Goal: Transaction & Acquisition: Purchase product/service

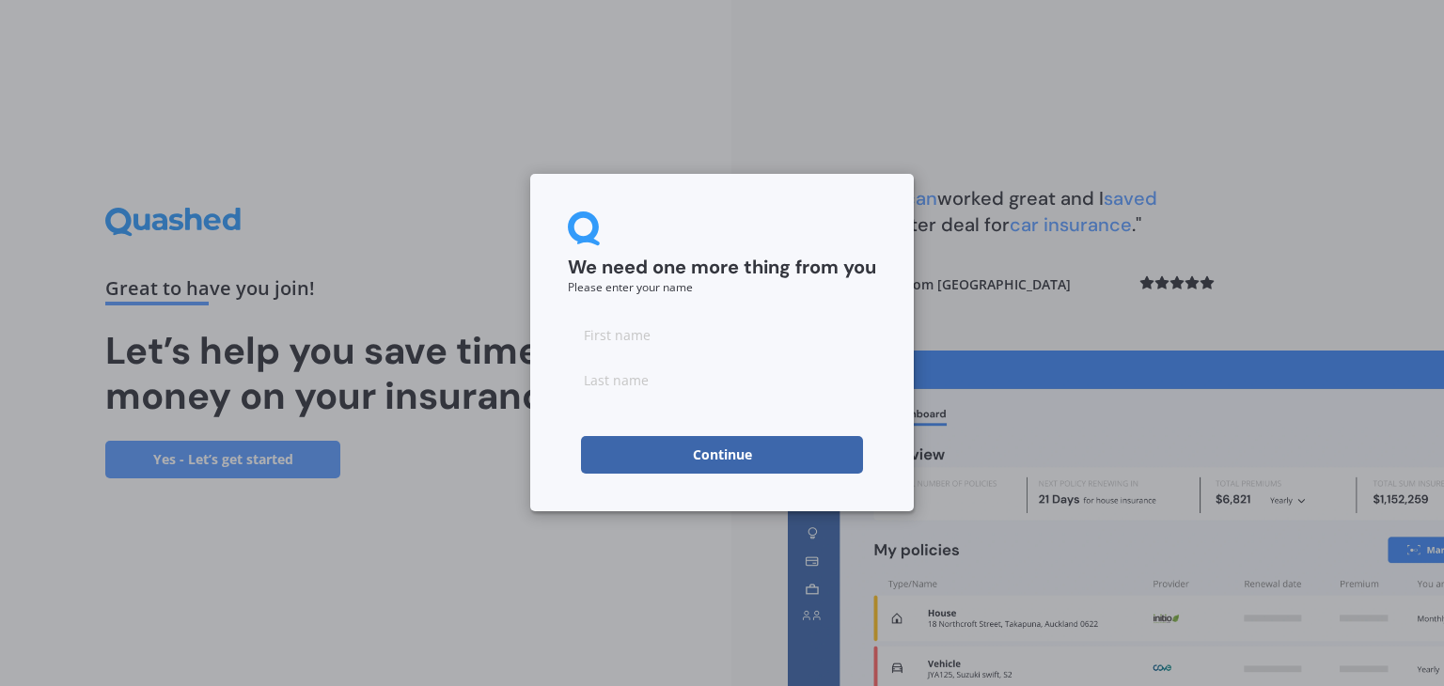
click at [680, 343] on input at bounding box center [722, 335] width 308 height 38
type input "[PERSON_NAME]"
click button "Continue" at bounding box center [722, 455] width 282 height 38
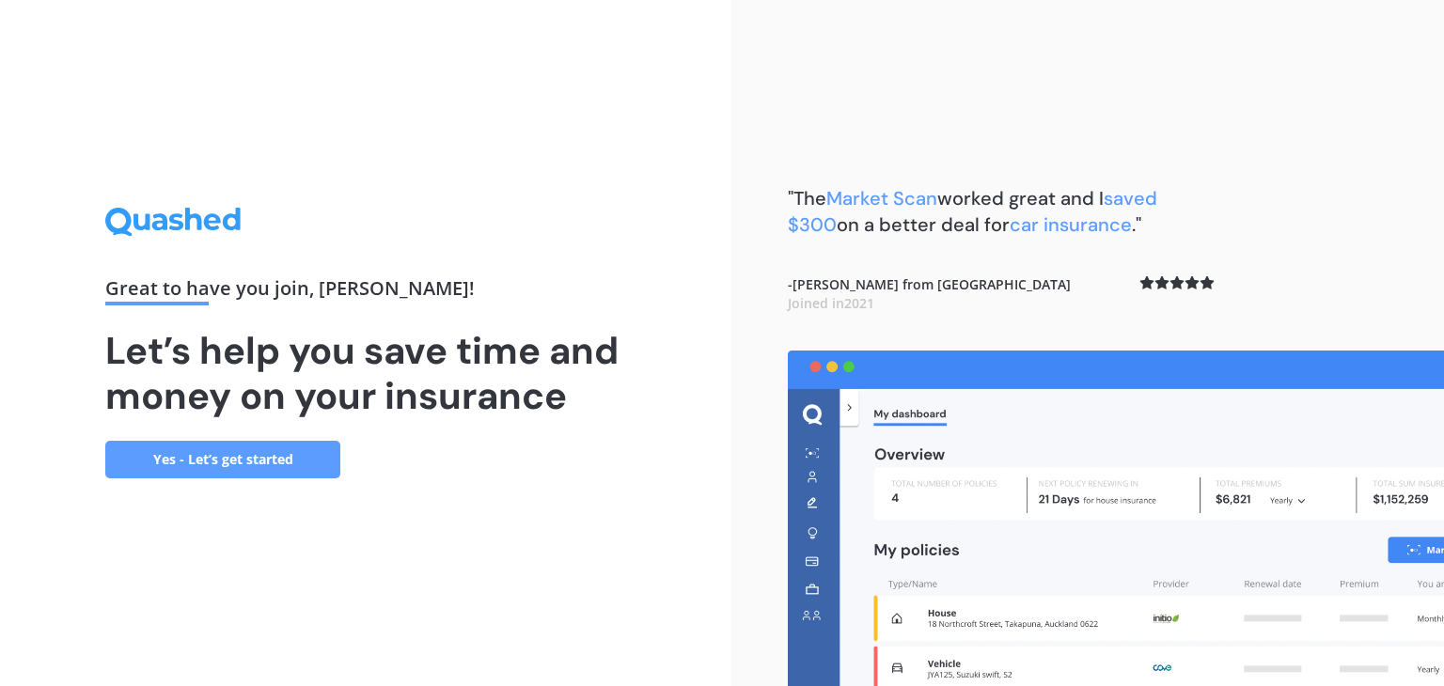
click at [183, 462] on link "Yes - Let’s get started" at bounding box center [222, 460] width 235 height 38
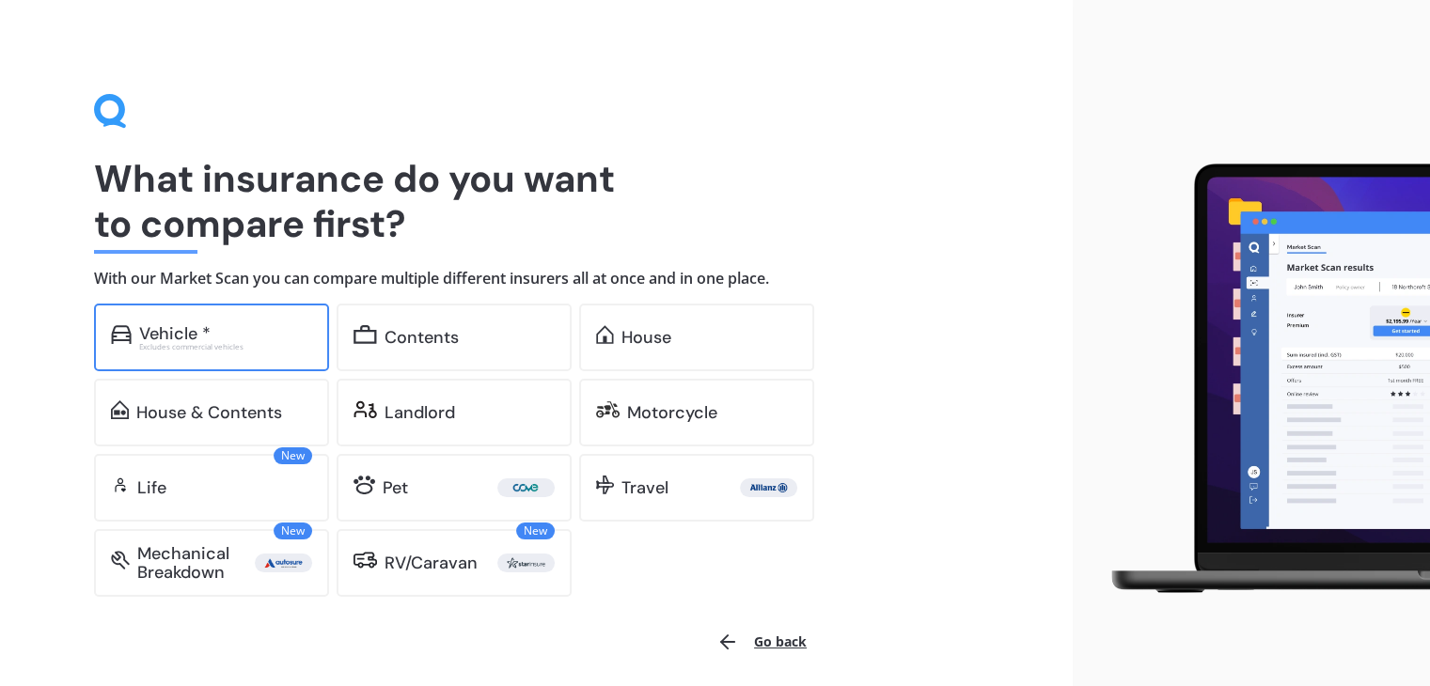
click at [211, 350] on div "Excludes commercial vehicles" at bounding box center [225, 347] width 173 height 8
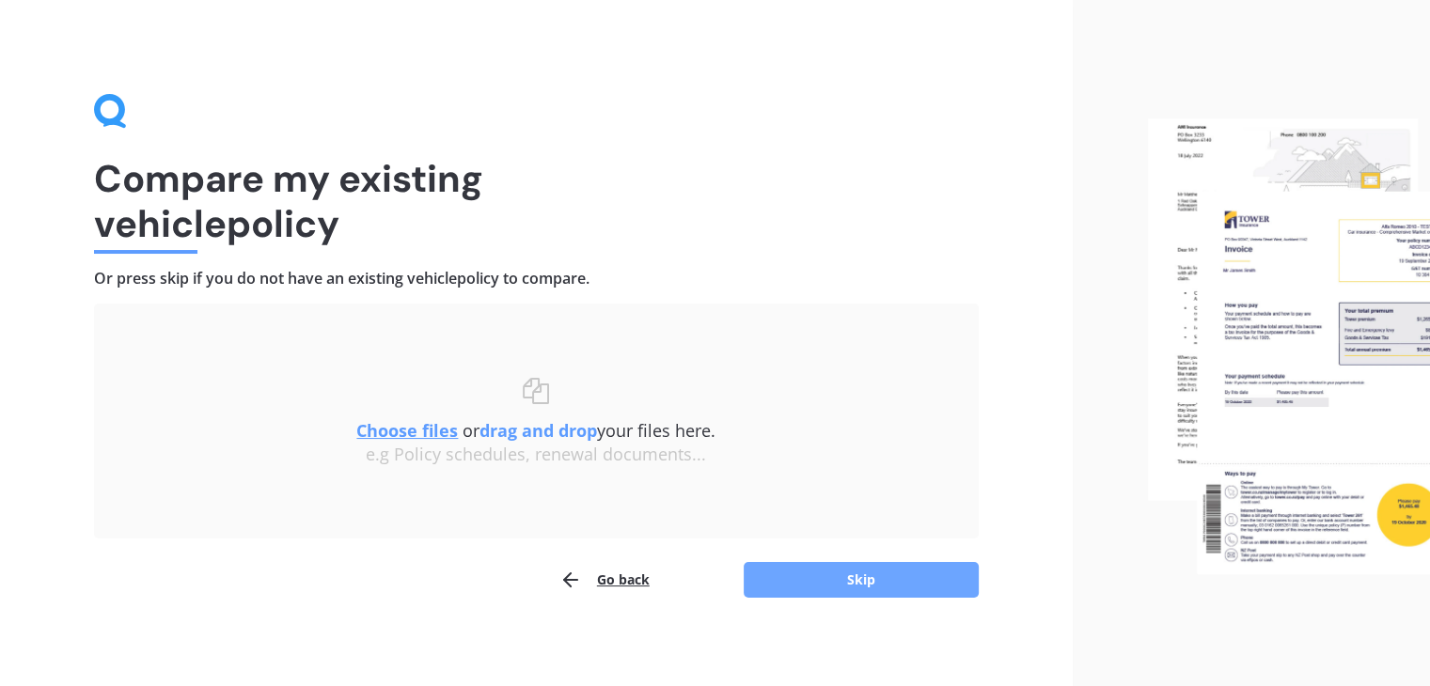
click at [807, 575] on button "Skip" at bounding box center [861, 580] width 235 height 36
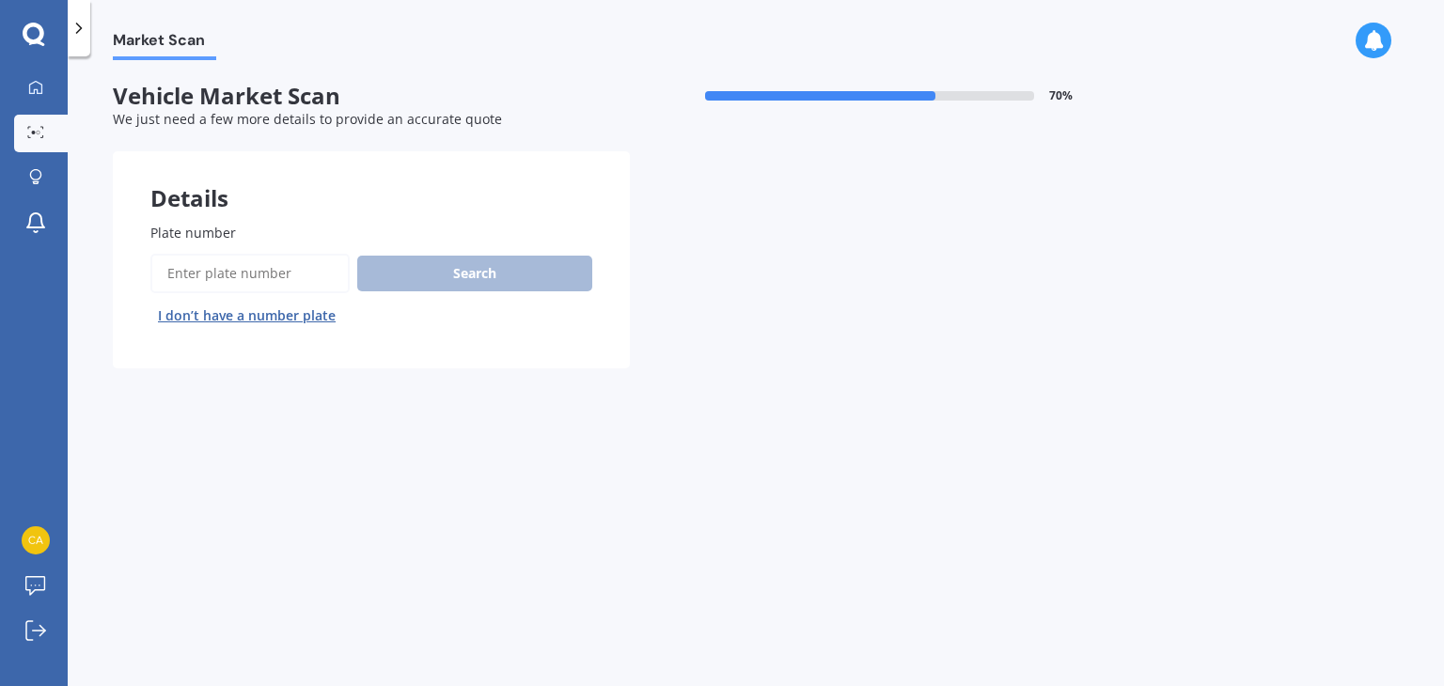
click at [237, 282] on input "Plate number" at bounding box center [249, 273] width 199 height 39
type input "w"
type input "qbw644"
click at [0, 0] on button "Next" at bounding box center [0, 0] width 0 height 0
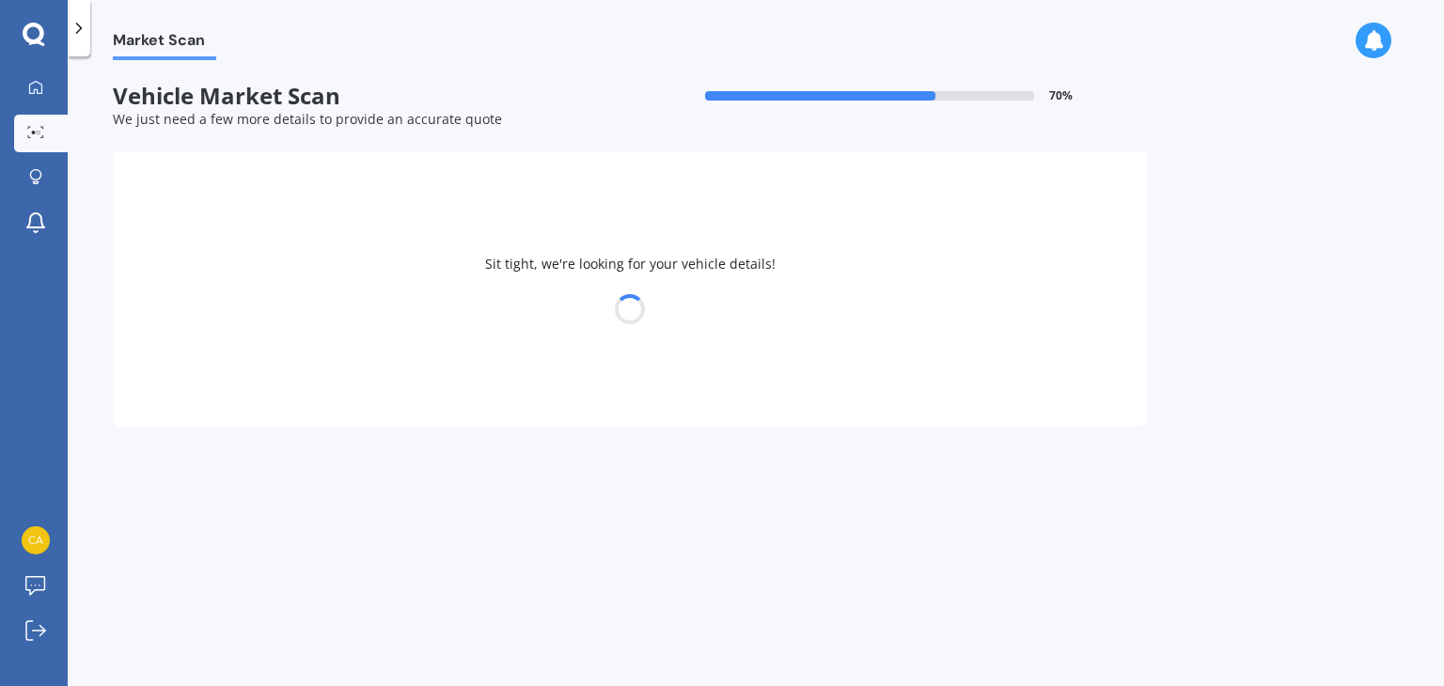
select select "KIA"
select select "STONIC"
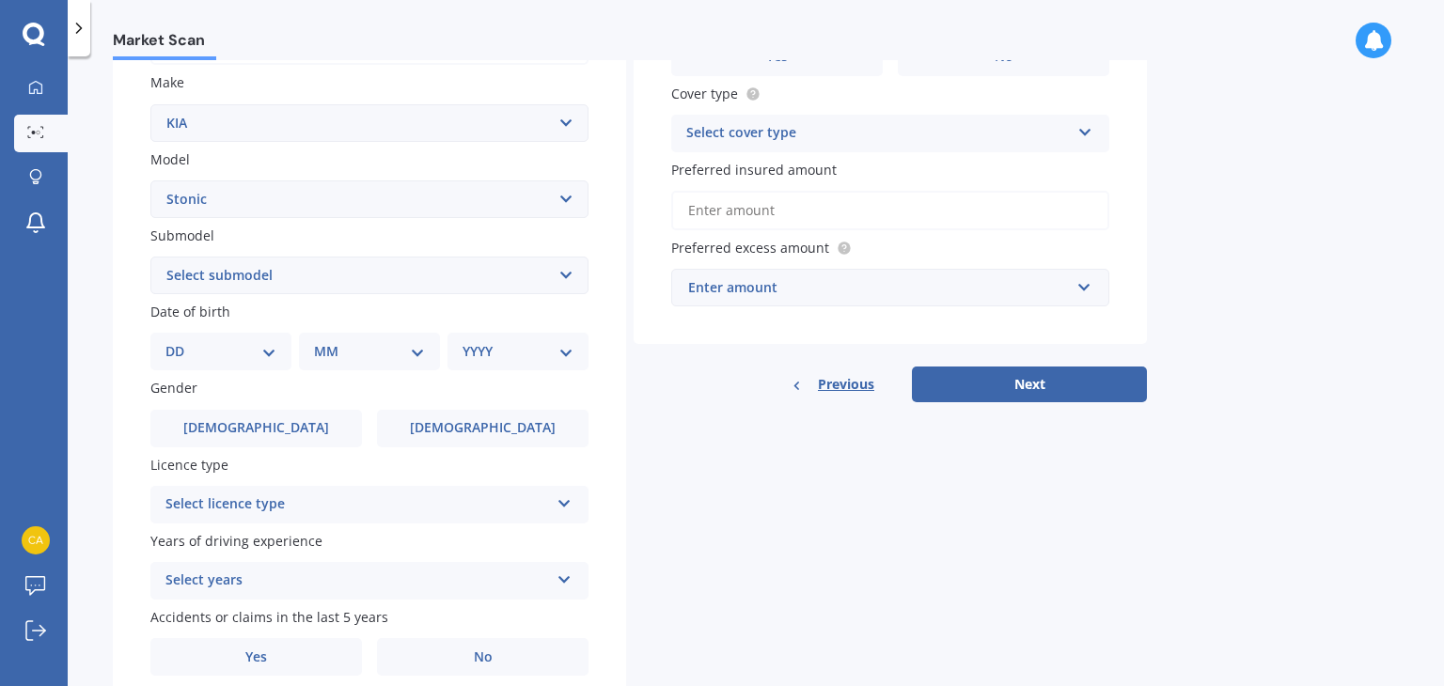
scroll to position [421, 0]
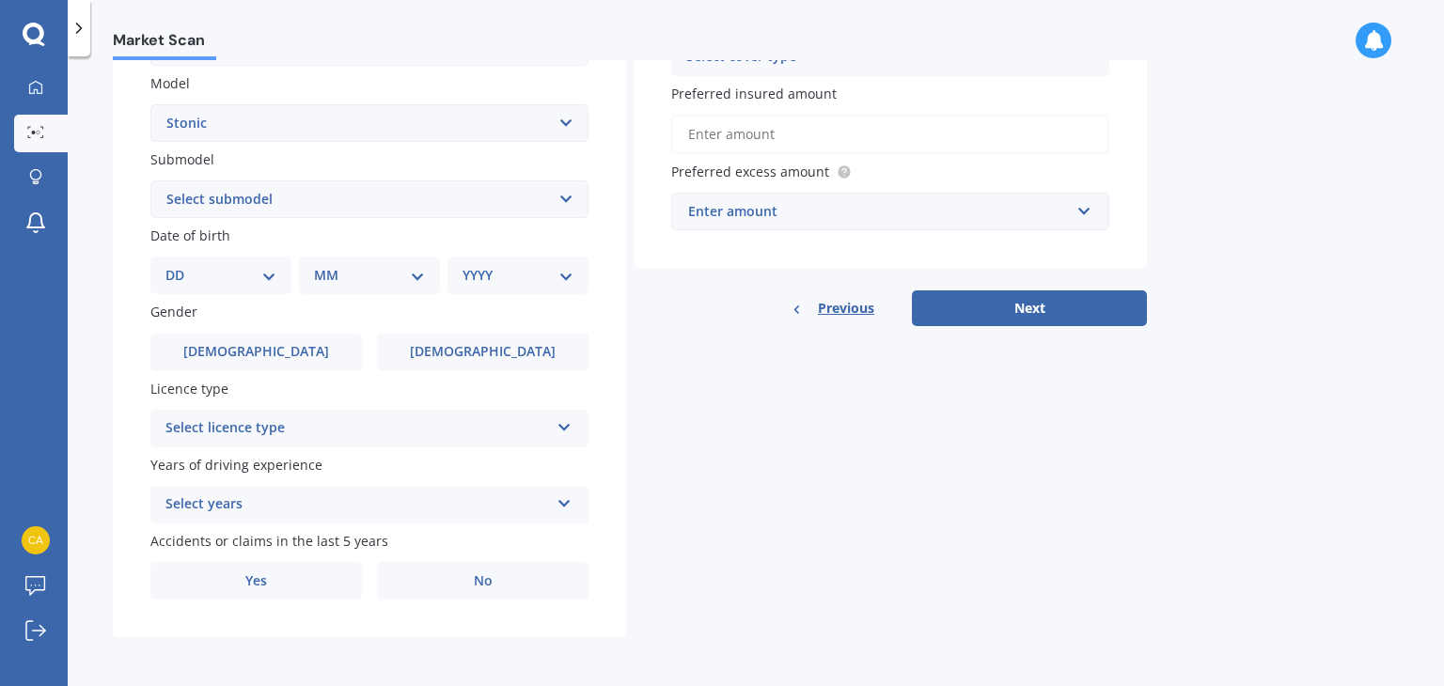
click at [262, 195] on select "Select submodel (All other) EX Hatchback 5dr Spts Auto 6sp 1.4i GT Line Hatchba…" at bounding box center [369, 199] width 438 height 38
click at [365, 159] on label "Submodel" at bounding box center [365, 159] width 431 height 20
click at [365, 180] on select "Select submodel (All other) EX Hatchback 5dr Spts Auto 6sp 1.4i GT Line Hatchba…" at bounding box center [369, 199] width 438 height 38
click at [302, 504] on div "Select years" at bounding box center [357, 505] width 384 height 23
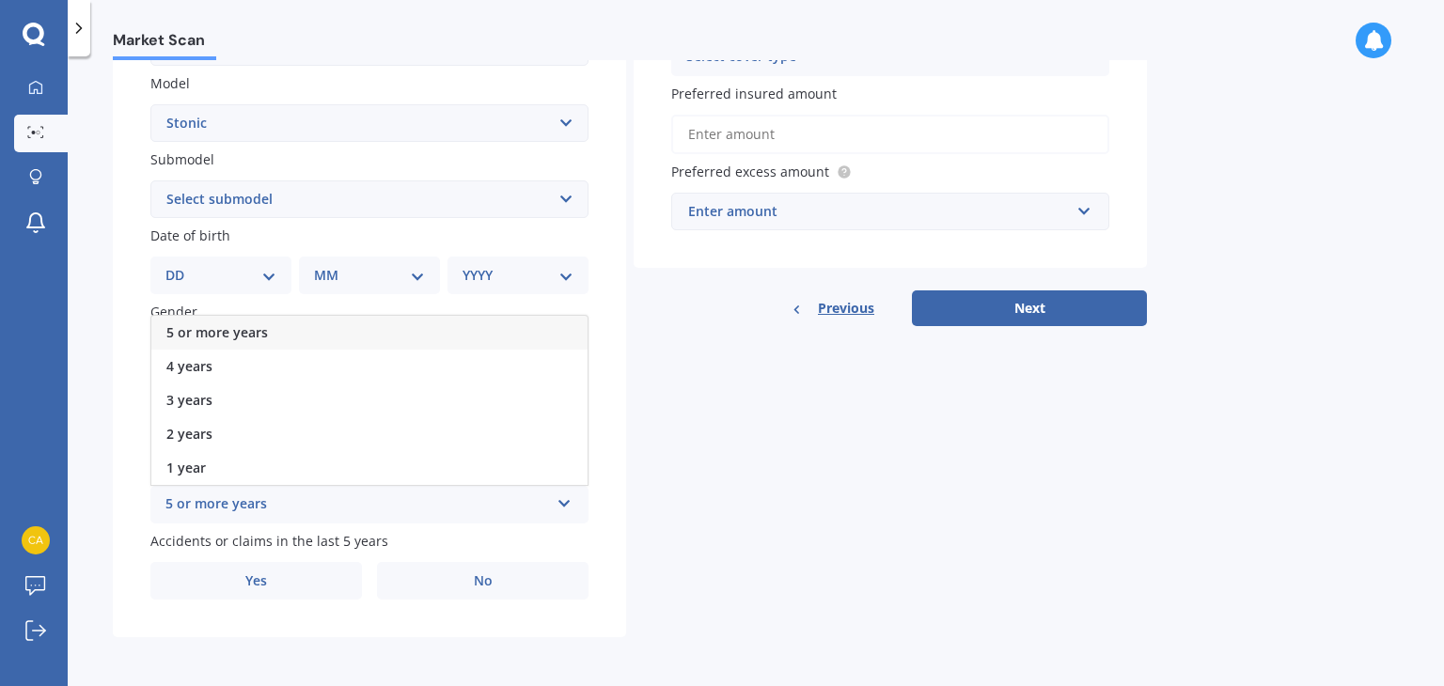
click at [259, 334] on span "5 or more years" at bounding box center [217, 332] width 102 height 18
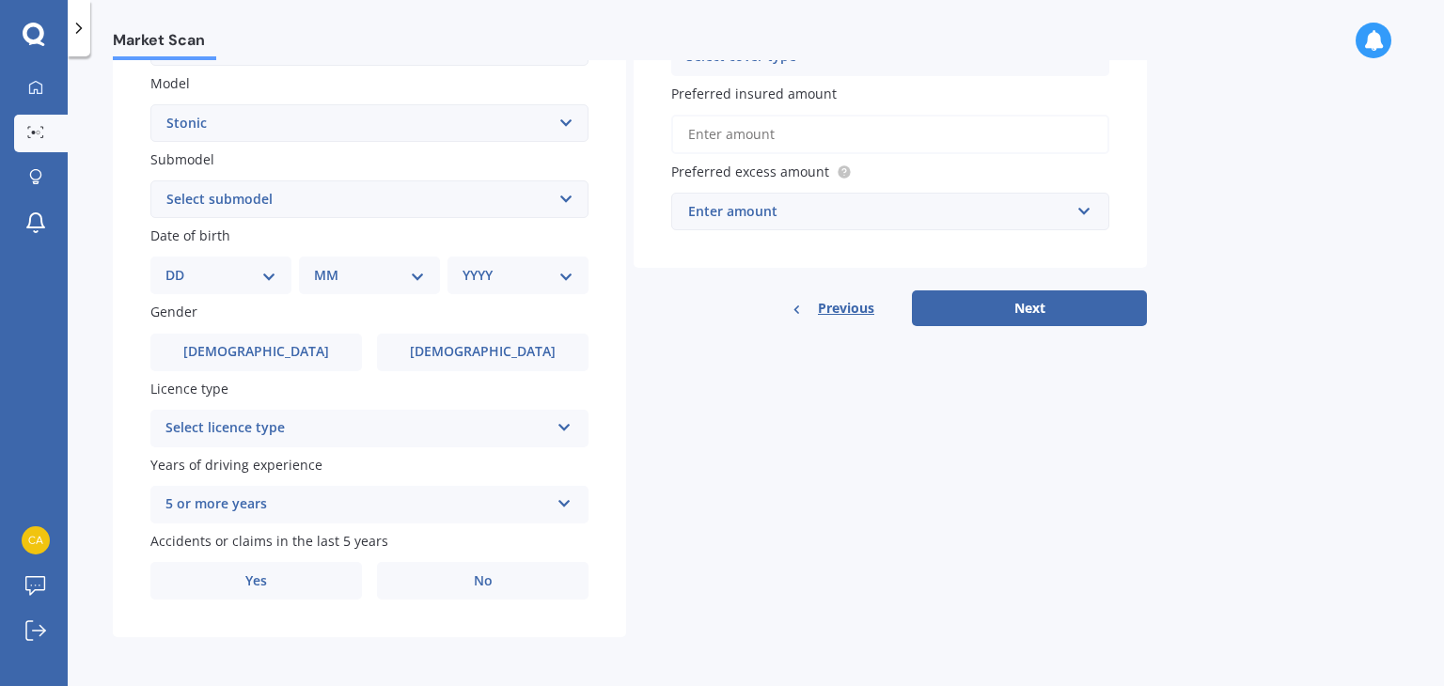
click at [330, 505] on div "5 or more years" at bounding box center [357, 505] width 384 height 23
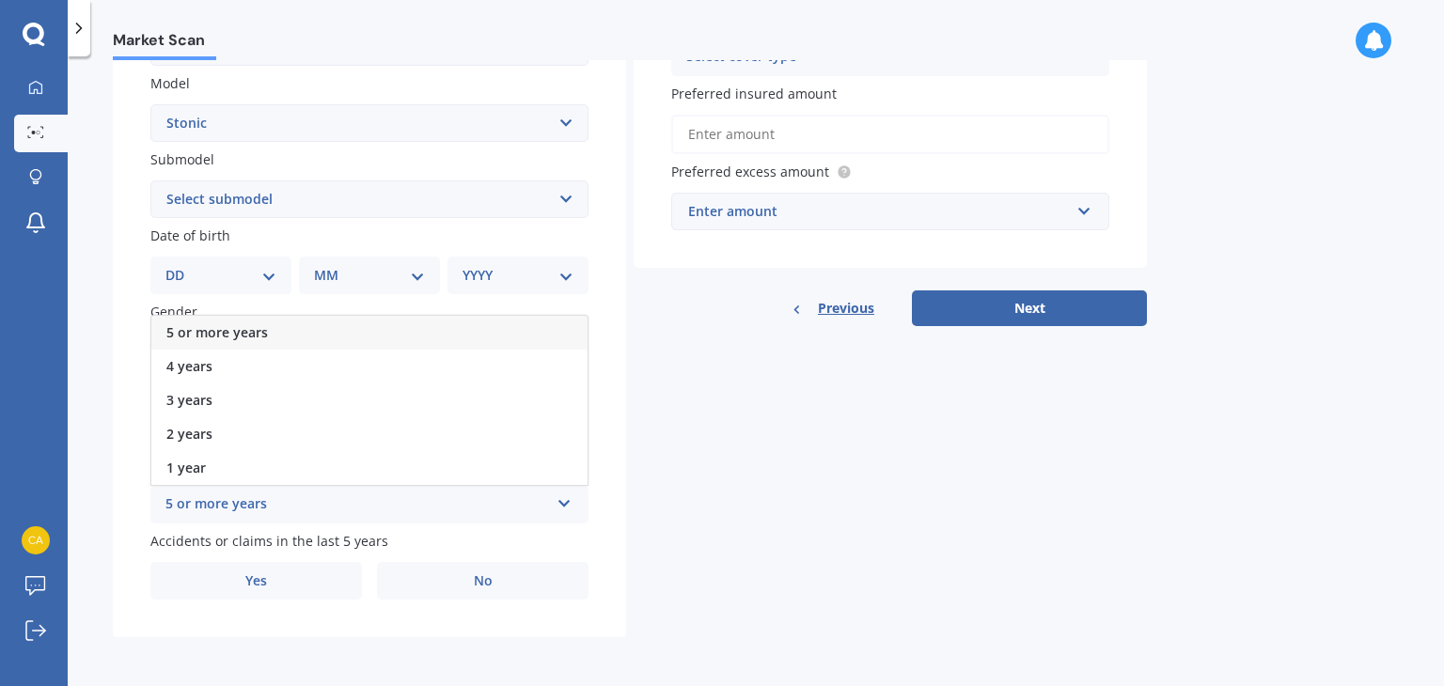
click at [330, 505] on div "5 or more years" at bounding box center [357, 505] width 384 height 23
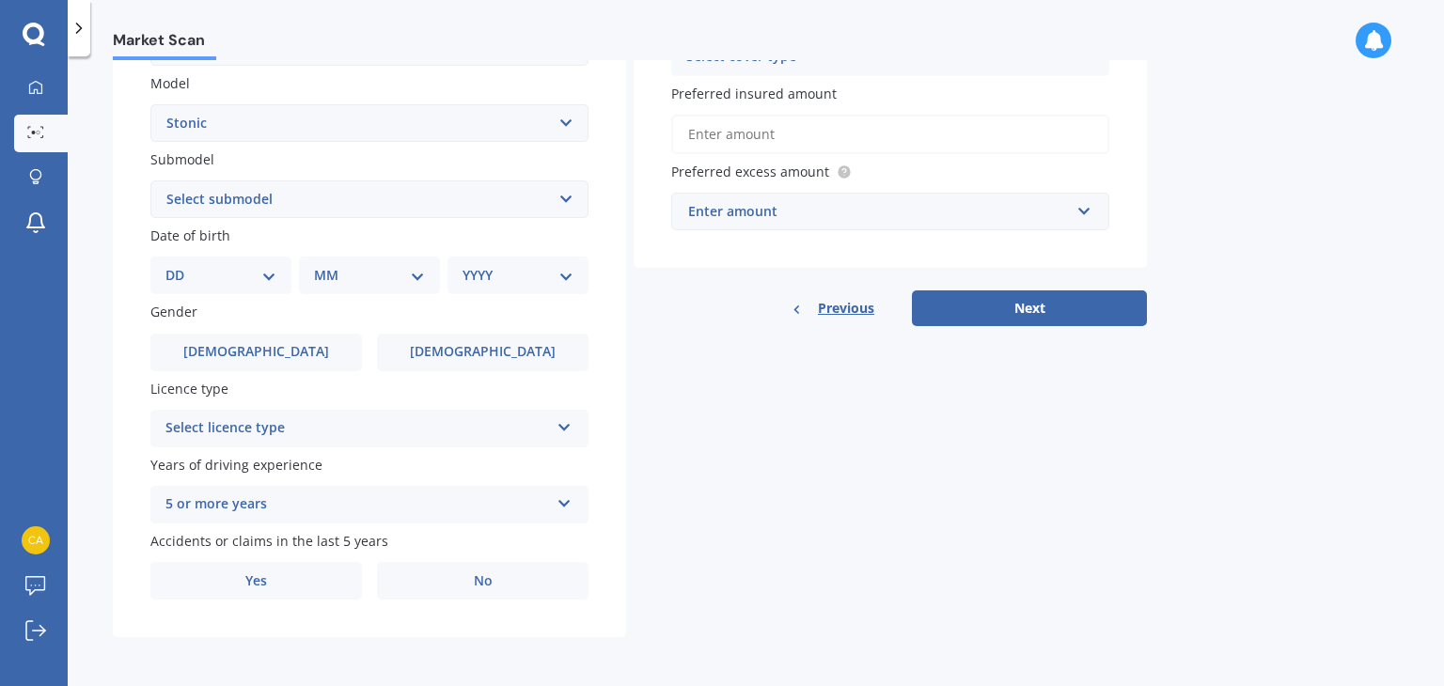
click at [326, 434] on div "Select licence type" at bounding box center [357, 428] width 384 height 23
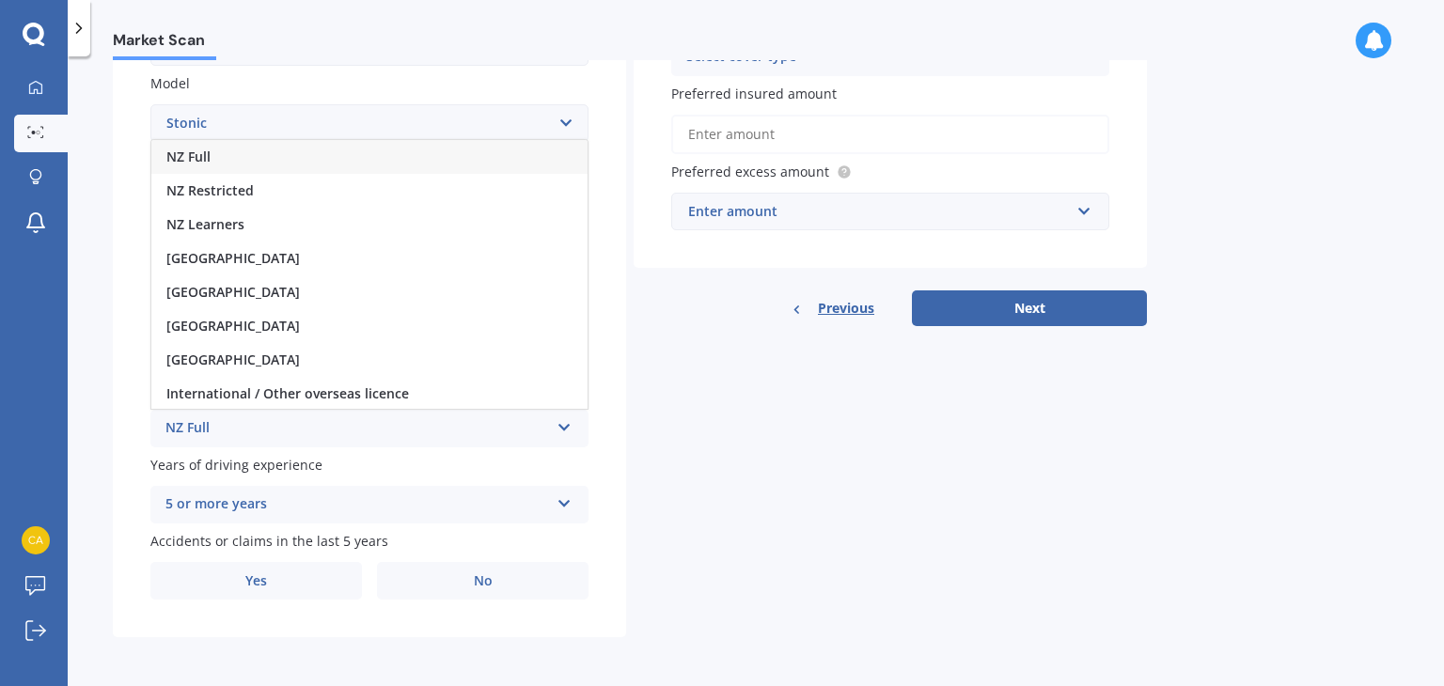
click at [266, 161] on div "NZ Full" at bounding box center [369, 157] width 436 height 34
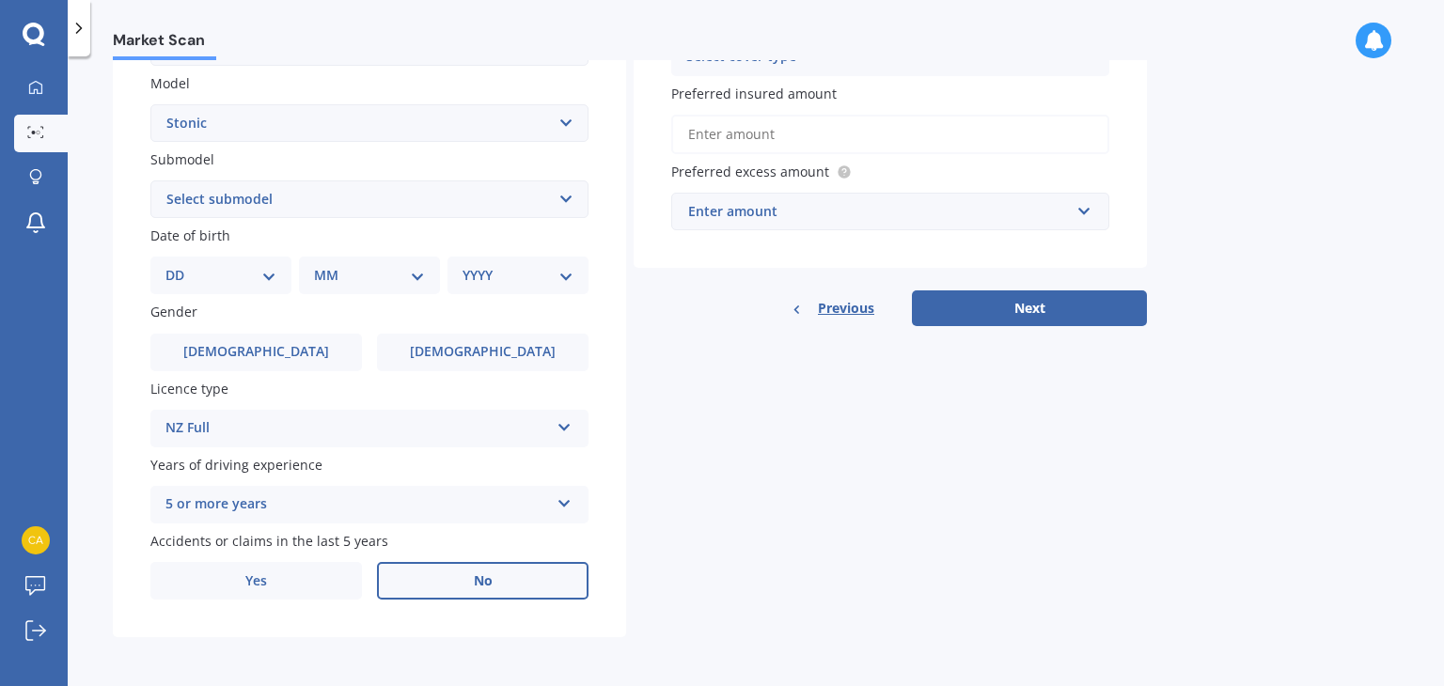
click at [451, 581] on label "No" at bounding box center [483, 581] width 212 height 38
click at [0, 0] on input "No" at bounding box center [0, 0] width 0 height 0
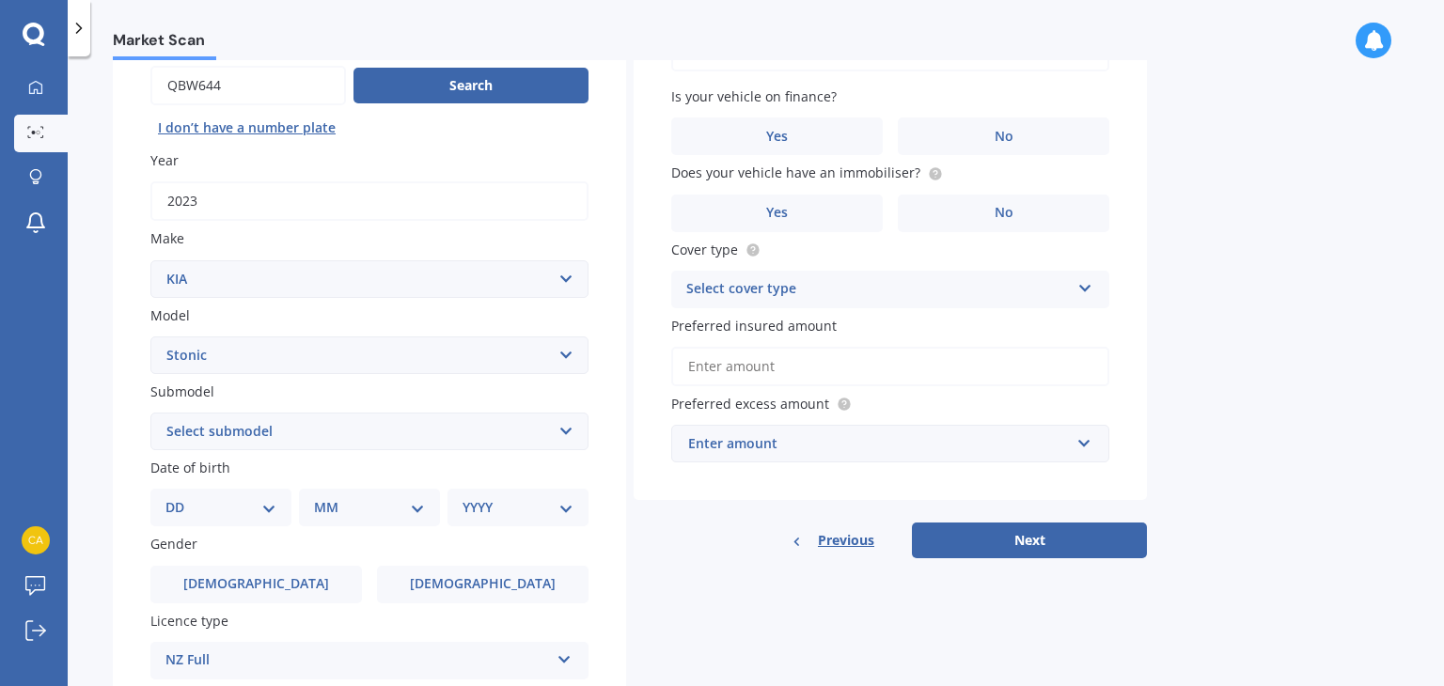
scroll to position [282, 0]
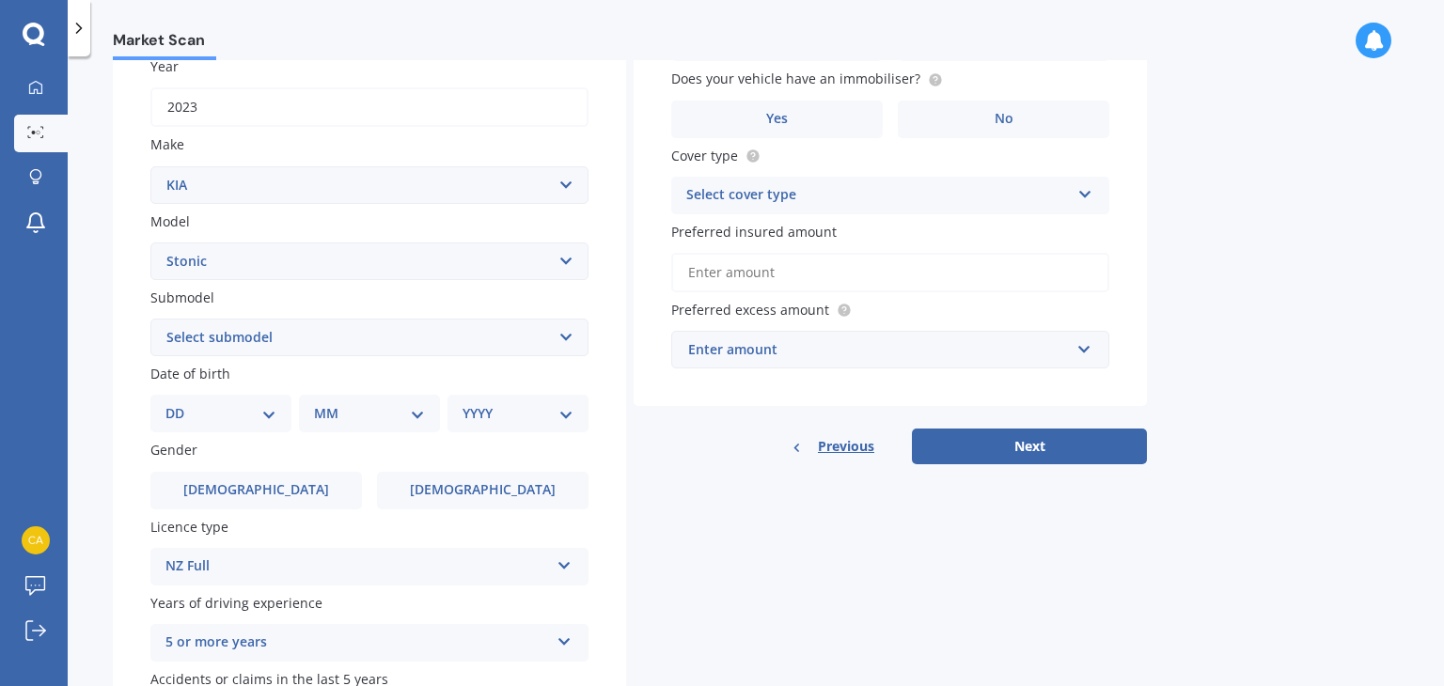
click at [438, 327] on select "Select submodel (All other) EX Hatchback 5dr Spts Auto 6sp 1.4i GT Line Hatchba…" at bounding box center [369, 338] width 438 height 38
select select "LX-T HATCHBACK 5DR DCT 7SP 1.0T"
click at [150, 319] on select "Select submodel (All other) EX Hatchback 5dr Spts Auto 6sp 1.4i GT Line Hatchba…" at bounding box center [369, 338] width 438 height 38
click at [259, 407] on select "DD 01 02 03 04 05 06 07 08 09 10 11 12 13 14 15 16 17 18 19 20 21 22 23 24 25 2…" at bounding box center [220, 413] width 111 height 21
select select "12"
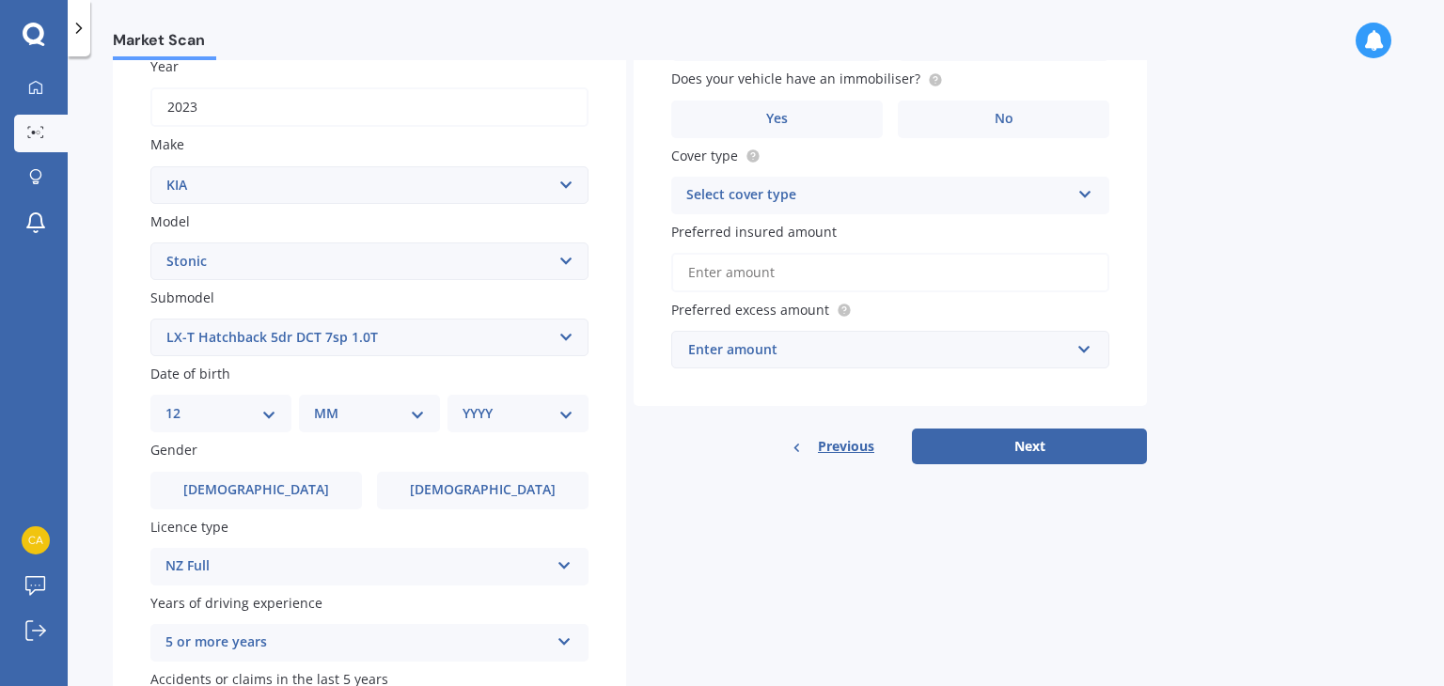
click at [180, 403] on select "DD 01 02 03 04 05 06 07 08 09 10 11 12 13 14 15 16 17 18 19 20 21 22 23 24 25 2…" at bounding box center [220, 413] width 111 height 21
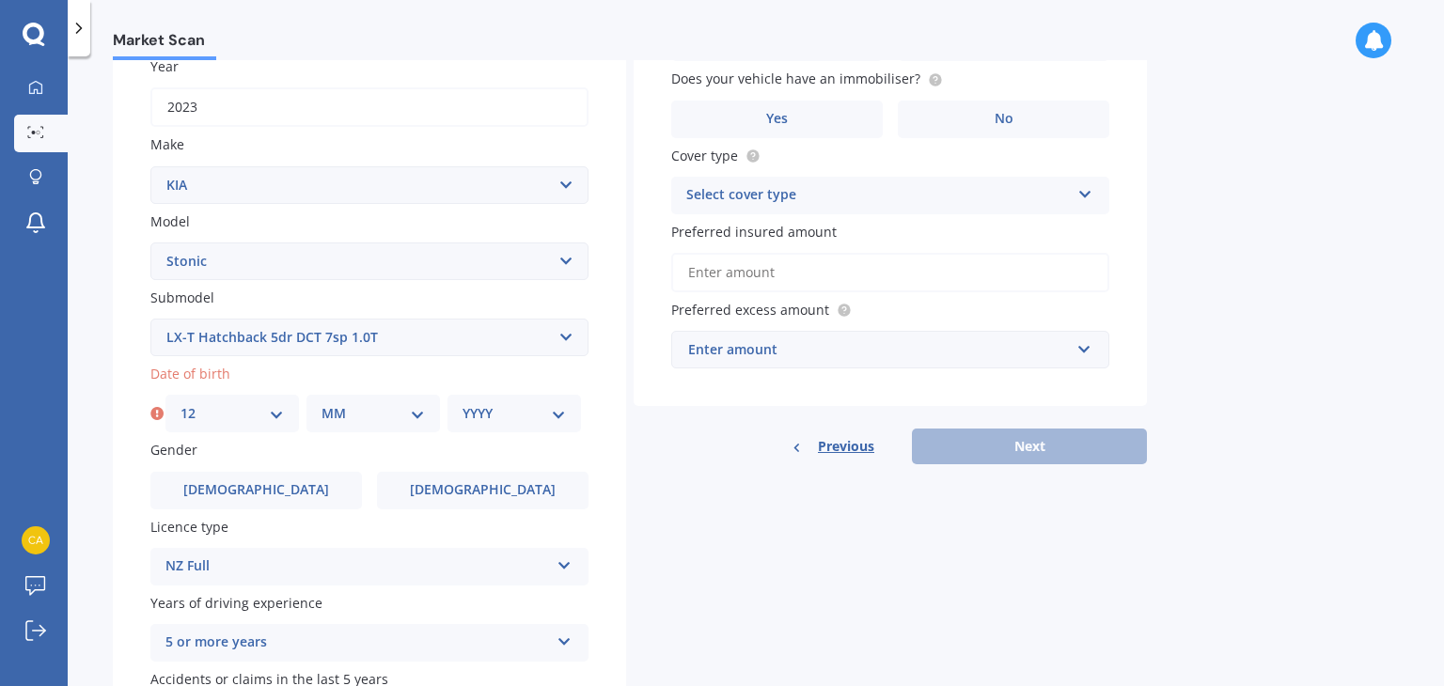
click at [408, 420] on select "MM 01 02 03 04 05 06 07 08 09 10 11 12" at bounding box center [372, 413] width 103 height 21
select select "08"
click at [321, 403] on select "MM 01 02 03 04 05 06 07 08 09 10 11 12" at bounding box center [372, 413] width 103 height 21
click at [510, 412] on select "YYYY 2025 2024 2023 2022 2021 2020 2019 2018 2017 2016 2015 2014 2013 2012 2011…" at bounding box center [513, 413] width 103 height 21
select select "1974"
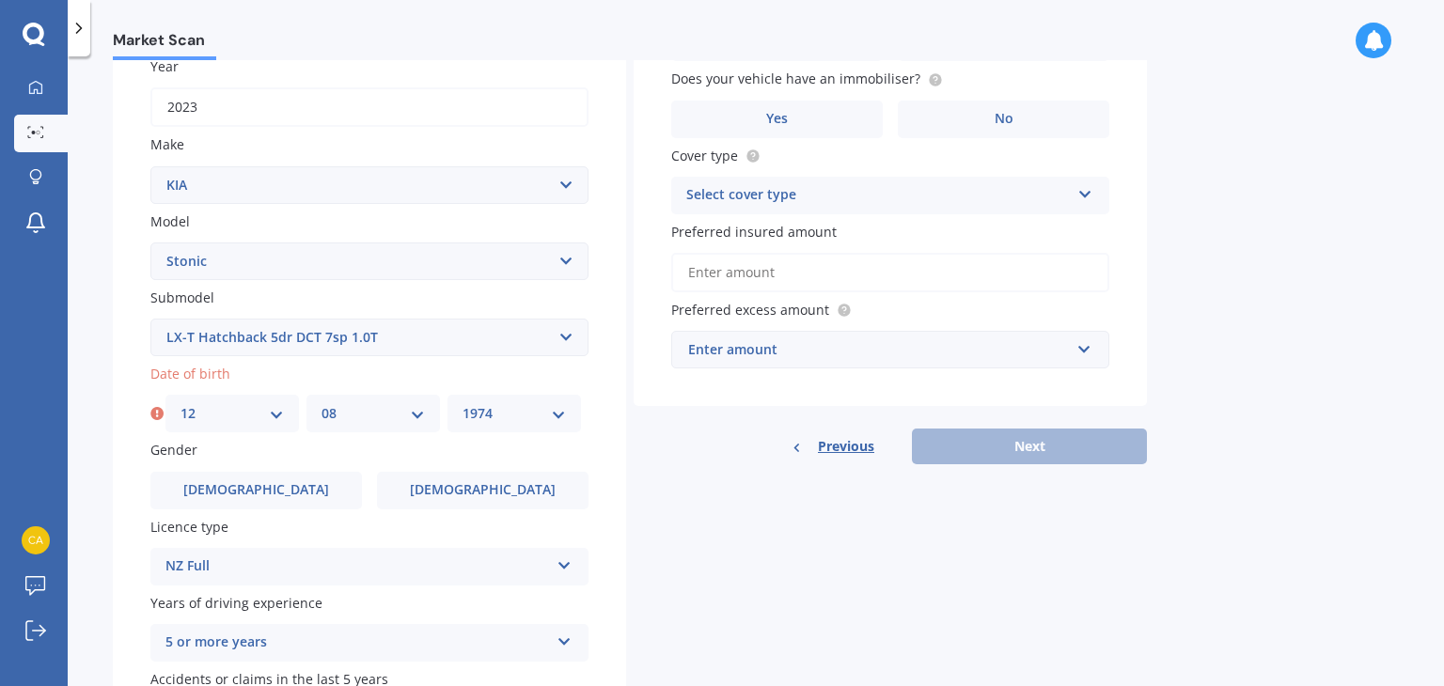
click at [462, 403] on select "YYYY 2025 2024 2023 2022 2021 2020 2019 2018 2017 2016 2015 2014 2013 2012 2011…" at bounding box center [513, 413] width 103 height 21
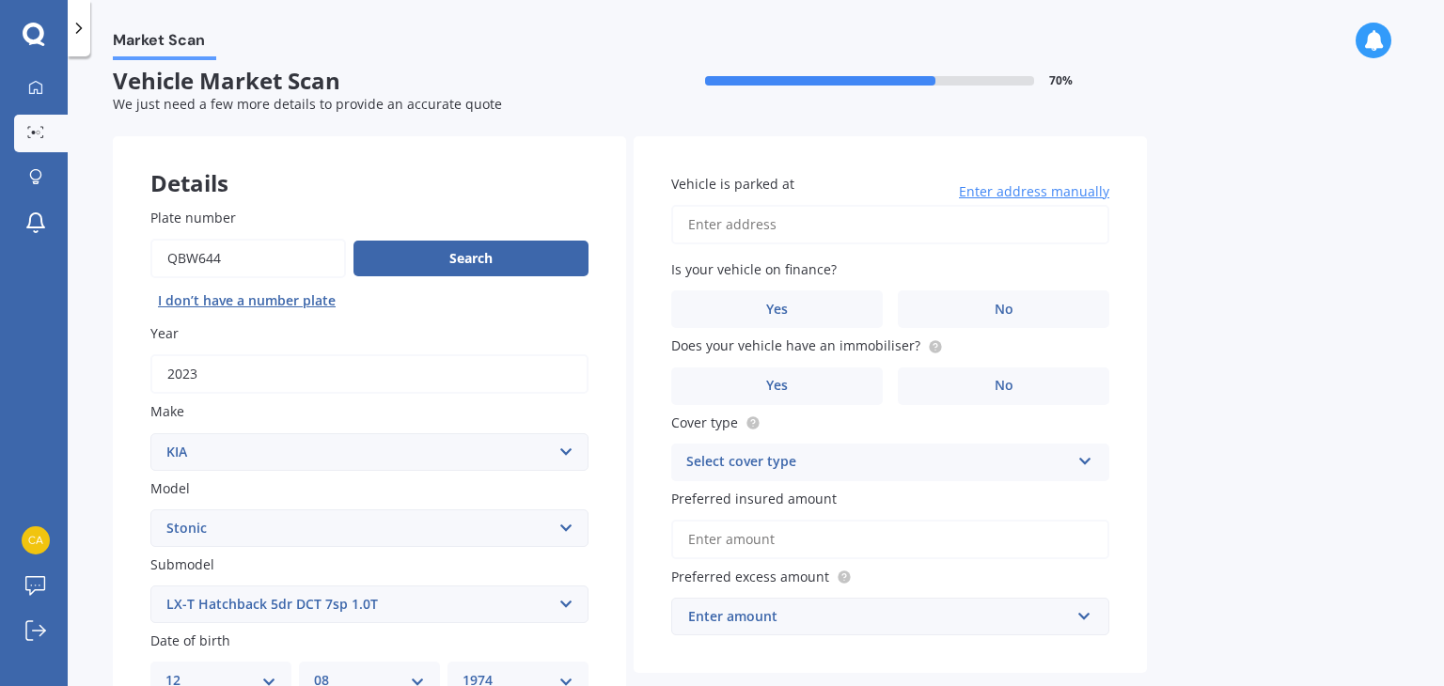
scroll to position [0, 0]
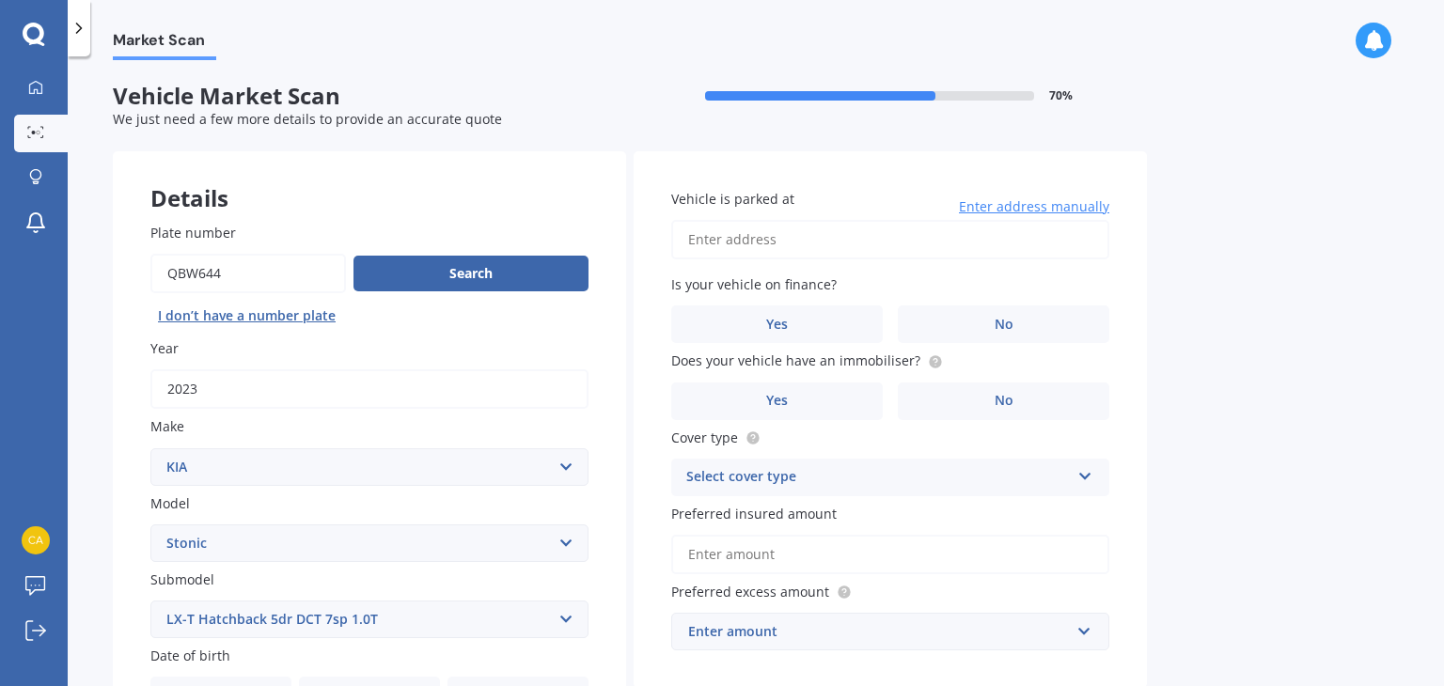
click at [779, 246] on input "Vehicle is parked at" at bounding box center [890, 239] width 438 height 39
type input "[STREET_ADDRESS]"
click at [976, 319] on label "No" at bounding box center [1004, 325] width 212 height 38
click at [0, 0] on input "No" at bounding box center [0, 0] width 0 height 0
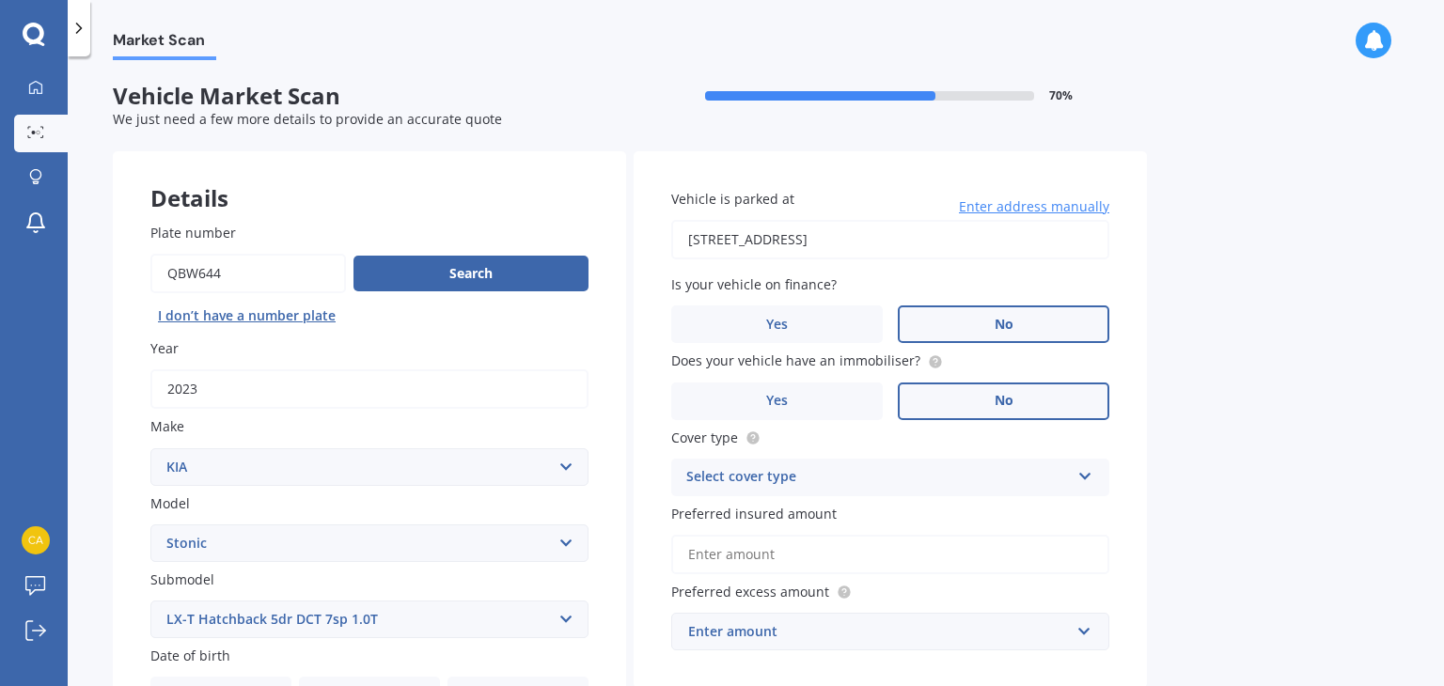
click at [995, 393] on span "No" at bounding box center [1004, 401] width 19 height 16
click at [0, 0] on input "No" at bounding box center [0, 0] width 0 height 0
click at [836, 483] on div "Select cover type" at bounding box center [878, 477] width 384 height 23
click at [779, 519] on span "Comprehensive" at bounding box center [737, 514] width 100 height 18
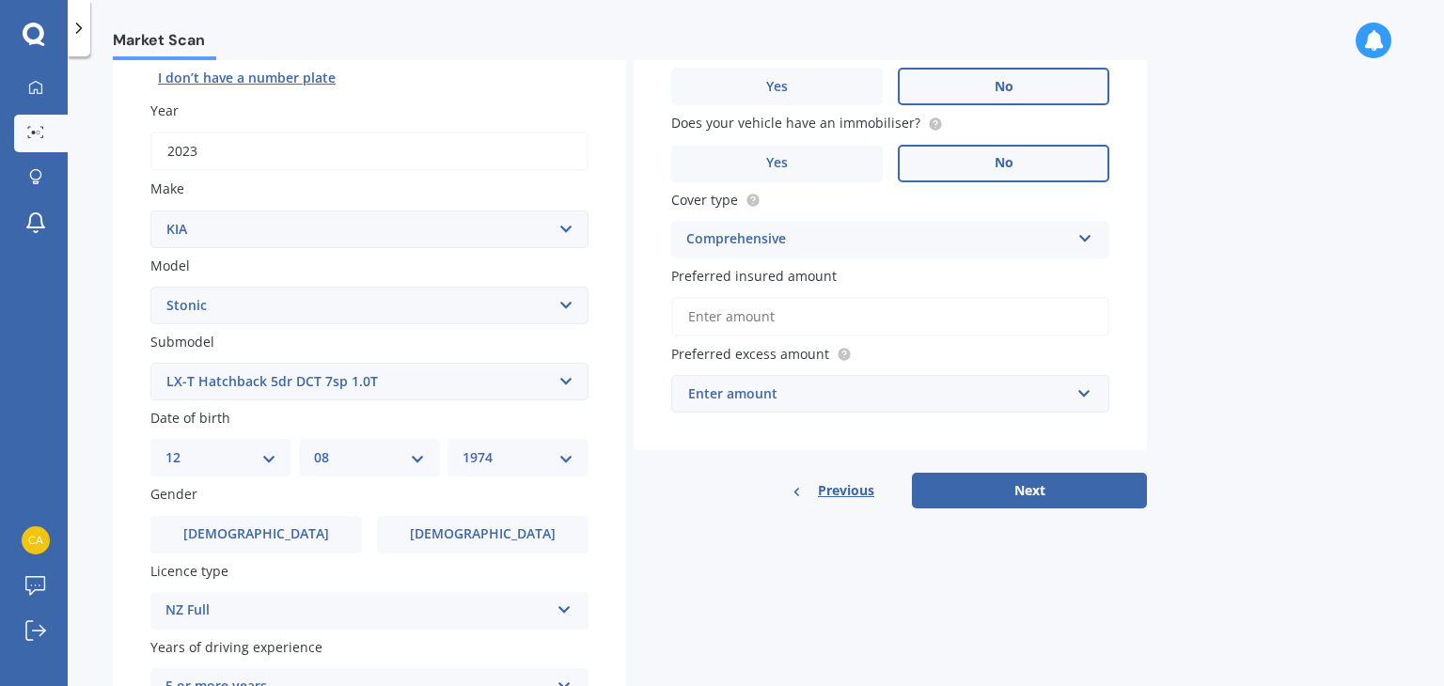
scroll to position [282, 0]
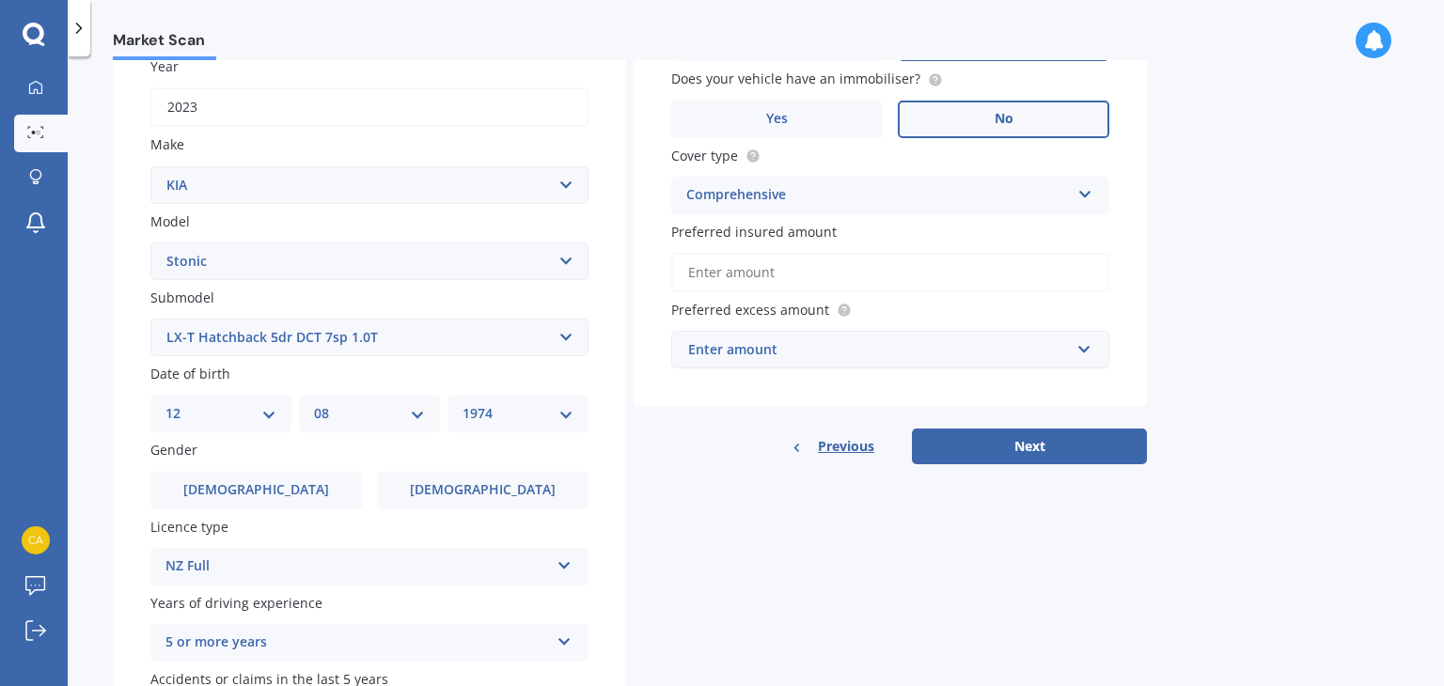
click at [767, 271] on input "Preferred insured amount" at bounding box center [890, 272] width 438 height 39
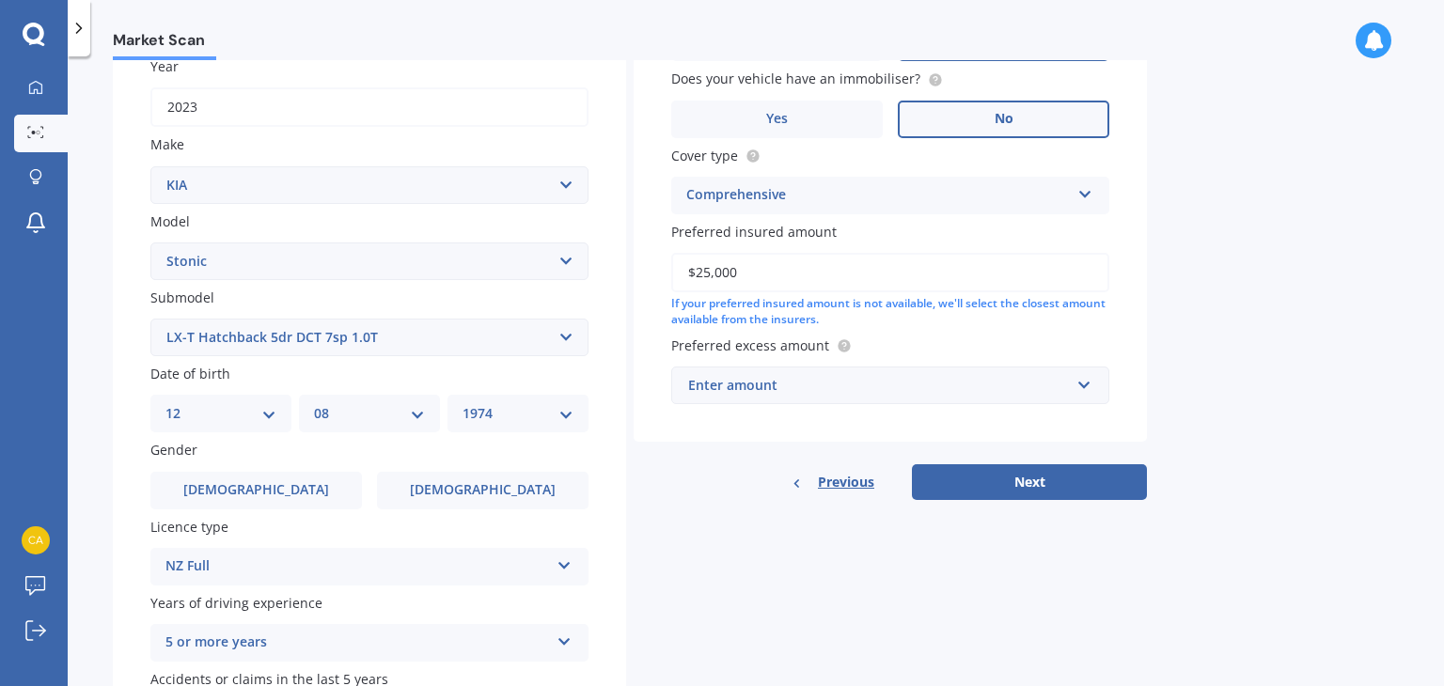
type input "$25,000"
click at [766, 389] on div "Enter amount" at bounding box center [879, 385] width 382 height 21
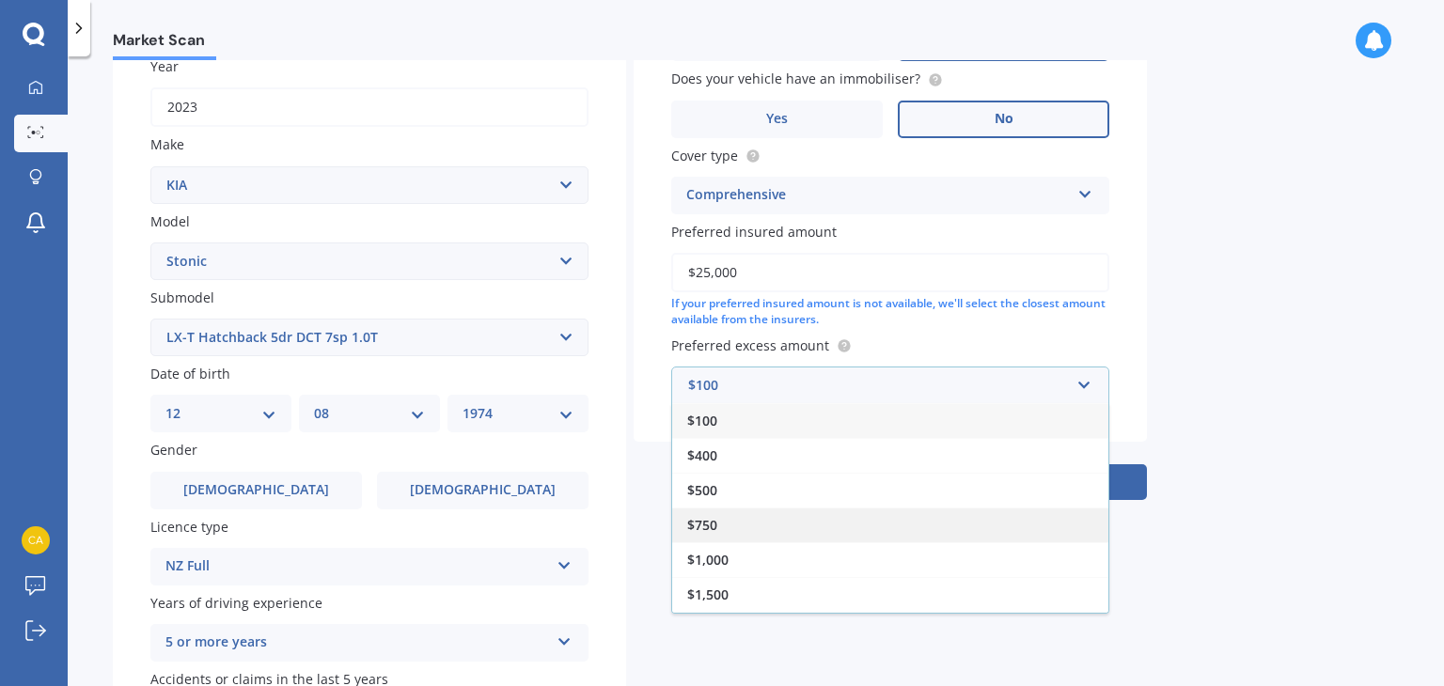
click at [724, 525] on div "$750" at bounding box center [890, 525] width 436 height 35
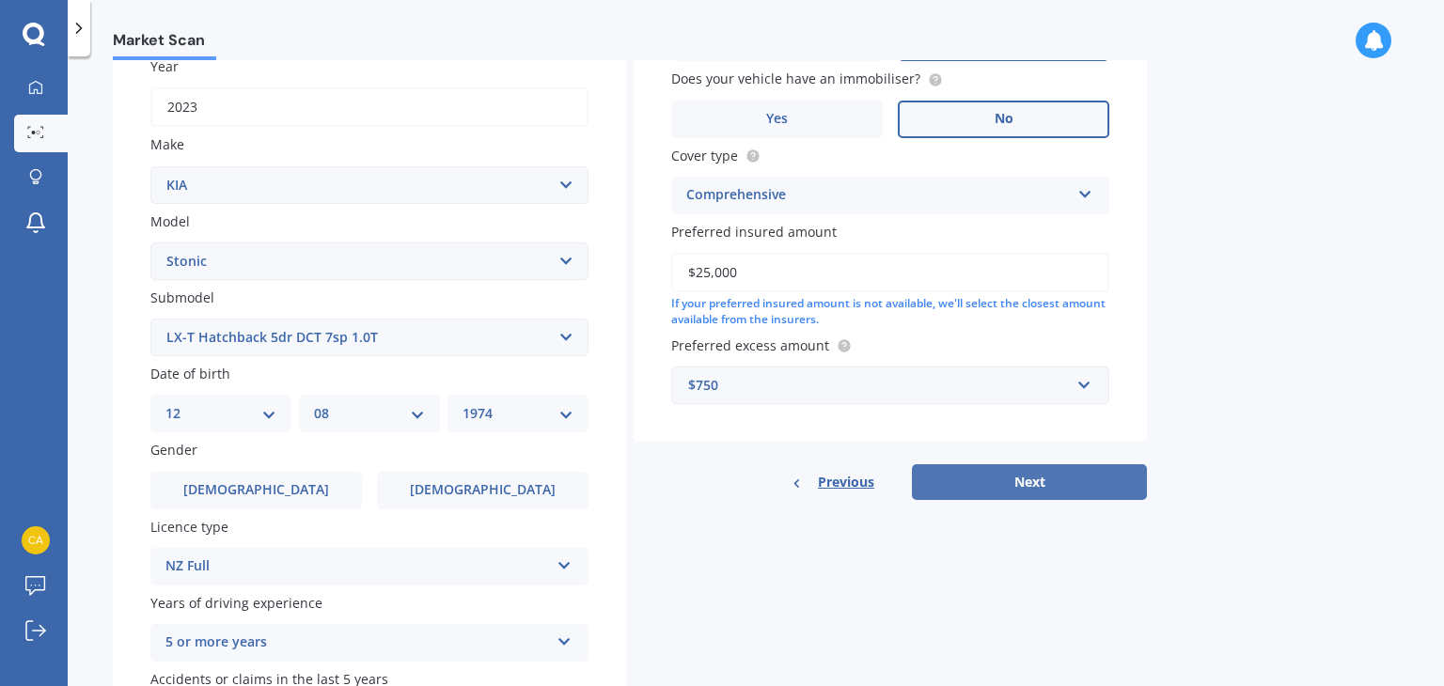
click at [995, 477] on button "Next" at bounding box center [1029, 482] width 235 height 36
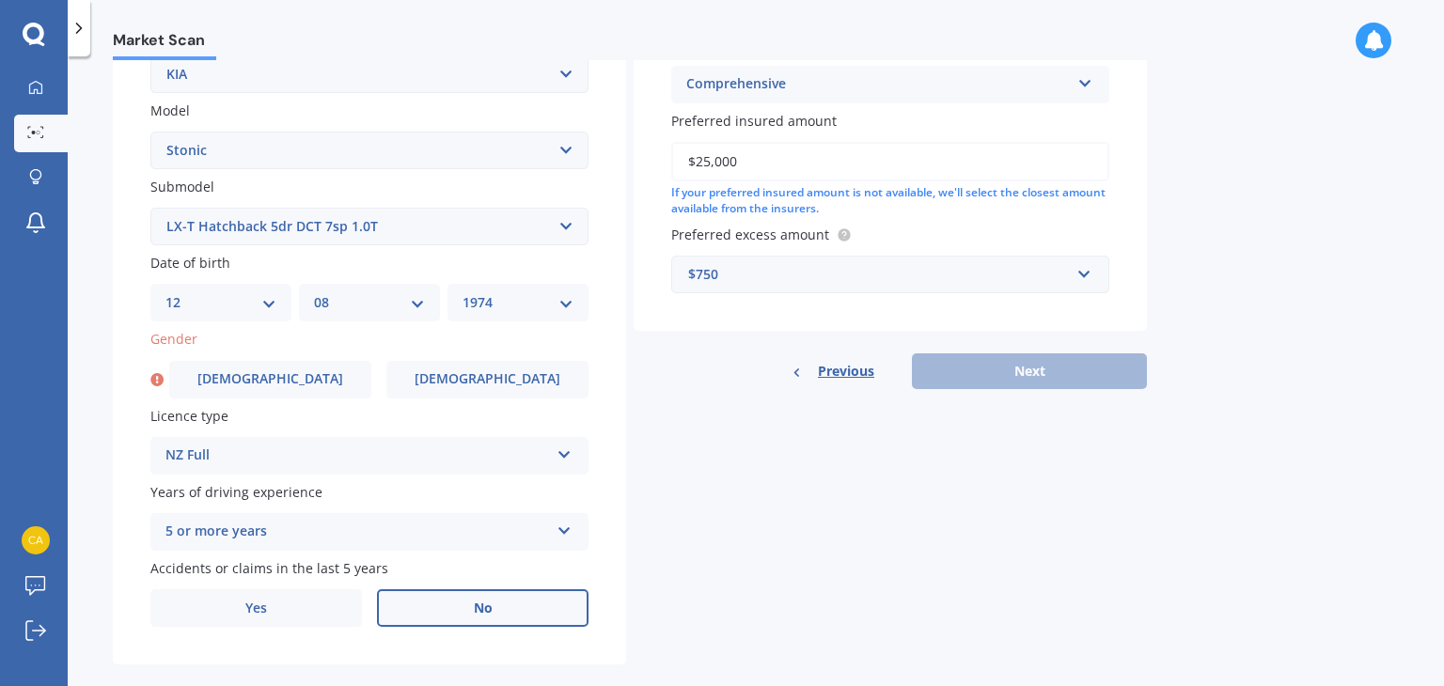
scroll to position [421, 0]
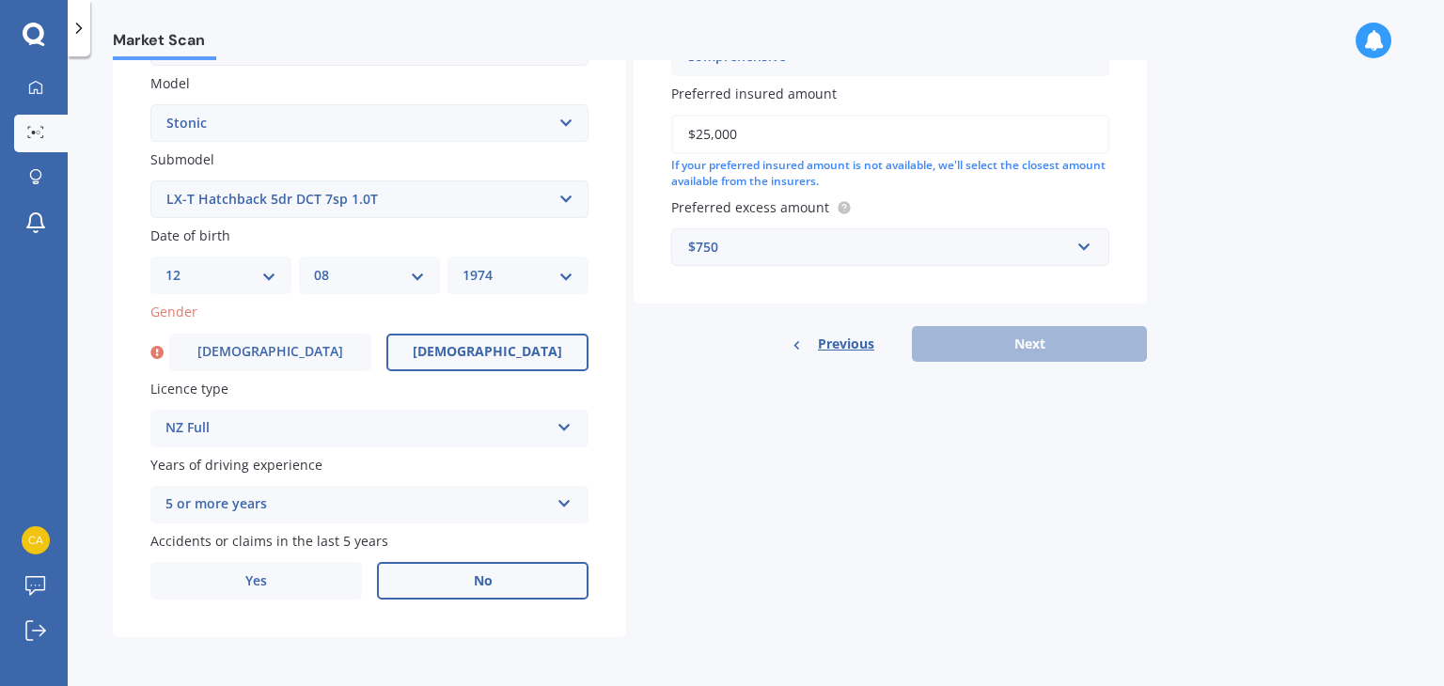
click at [556, 359] on label "[DEMOGRAPHIC_DATA]" at bounding box center [487, 353] width 202 height 38
click at [0, 0] on input "[DEMOGRAPHIC_DATA]" at bounding box center [0, 0] width 0 height 0
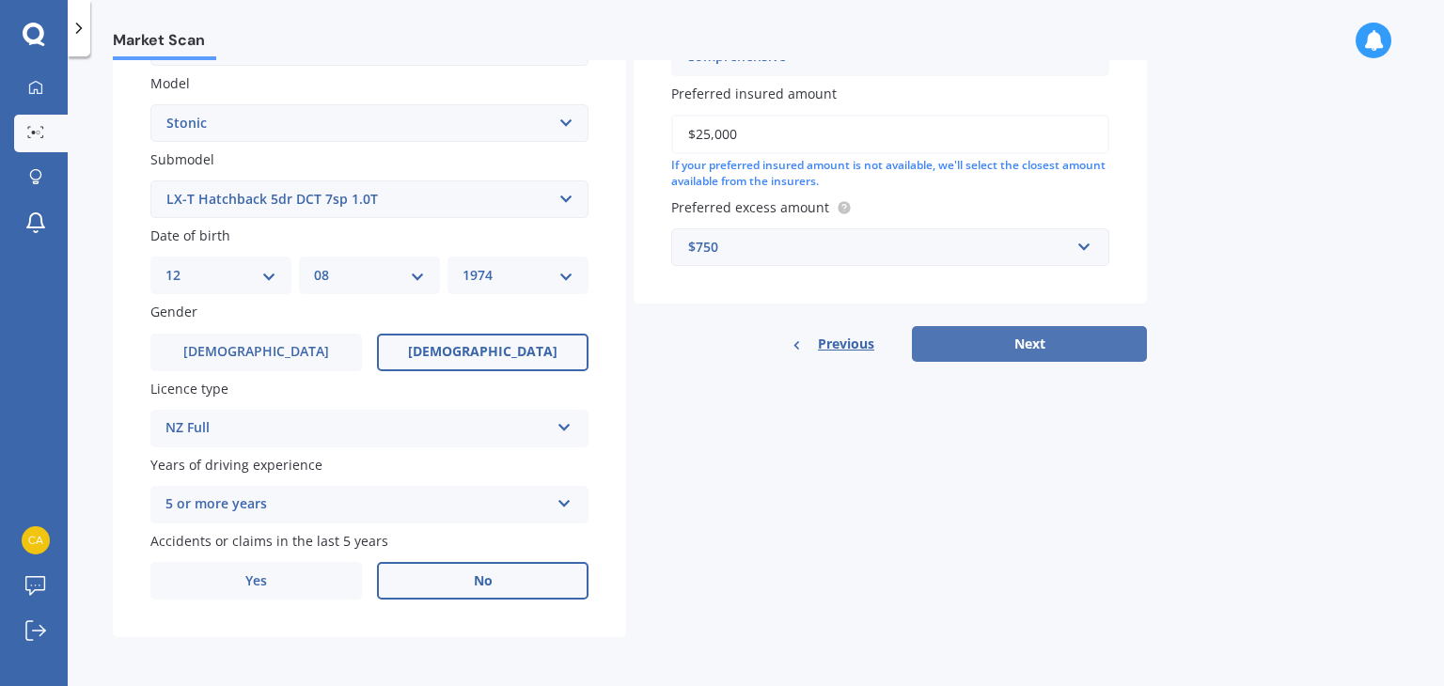
click at [1126, 336] on button "Next" at bounding box center [1029, 344] width 235 height 36
select select "12"
select select "08"
select select "1974"
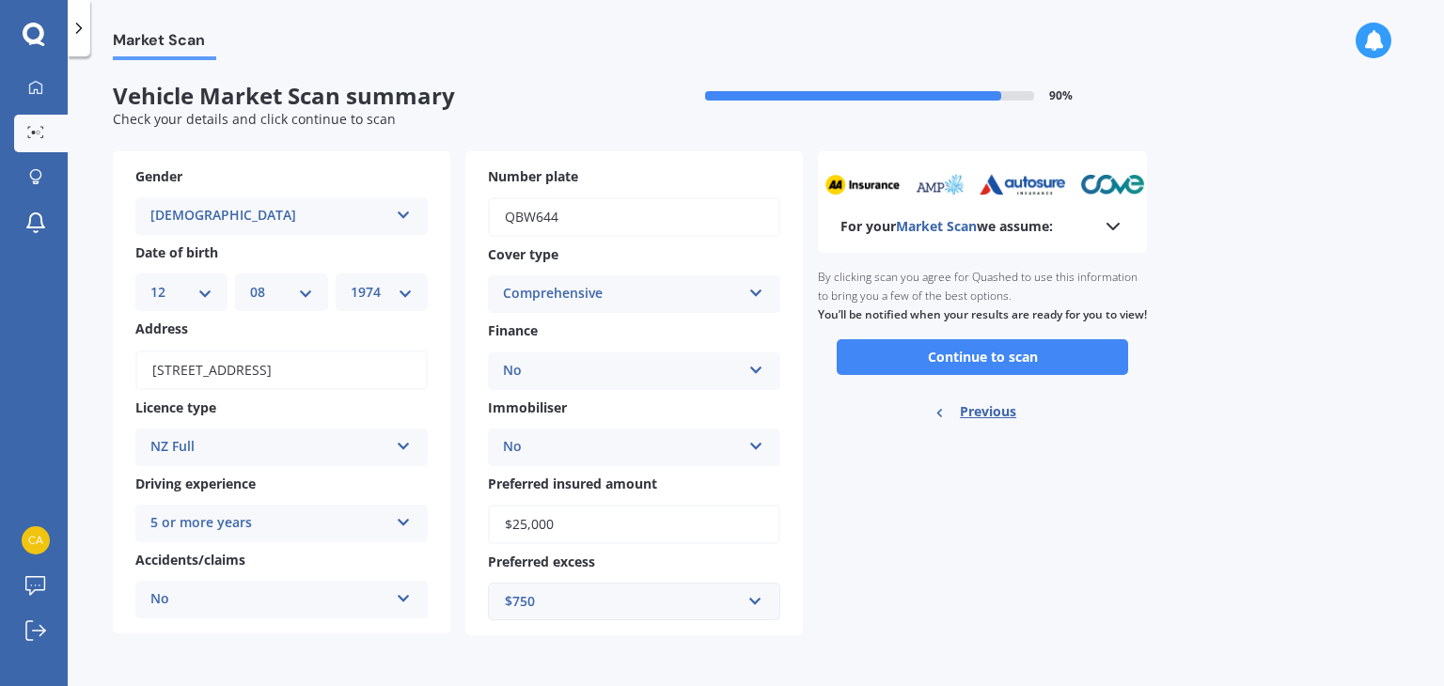
scroll to position [0, 0]
click at [991, 375] on button "Continue to scan" at bounding box center [982, 357] width 291 height 36
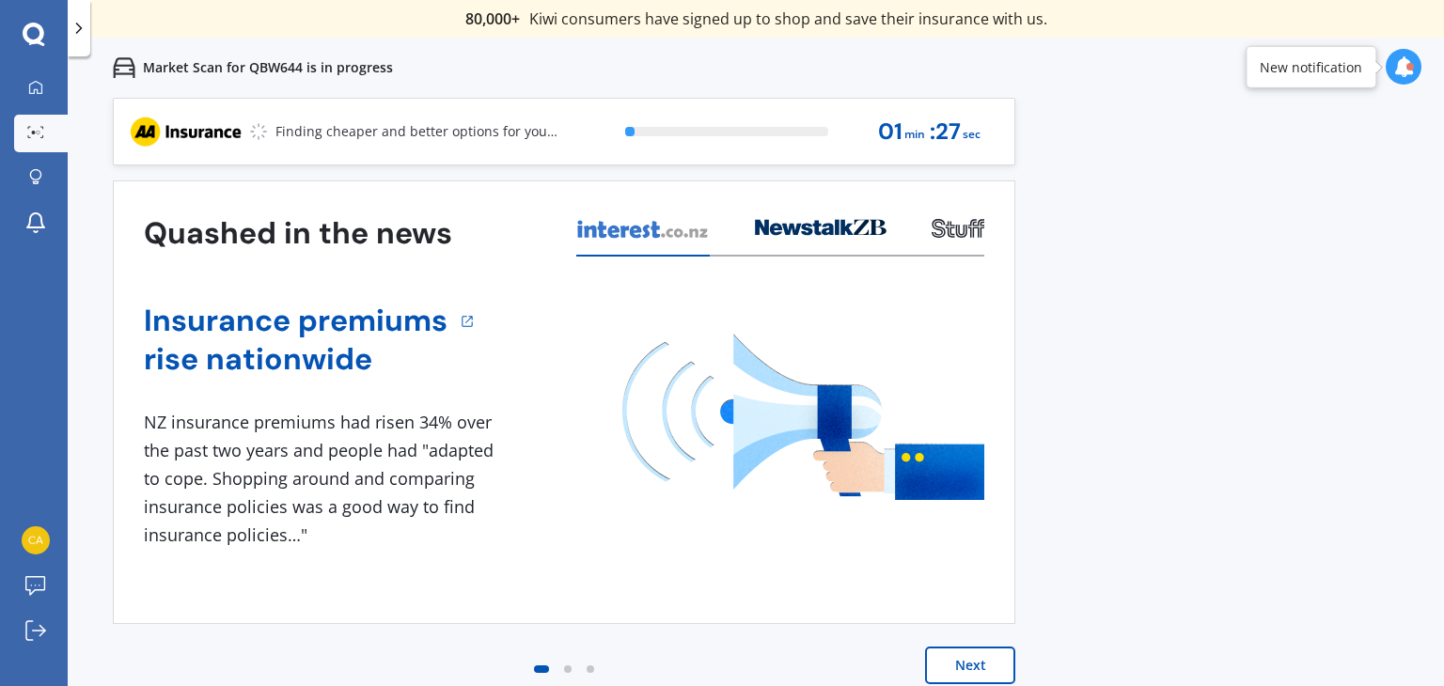
click at [983, 657] on button "Next" at bounding box center [970, 666] width 90 height 38
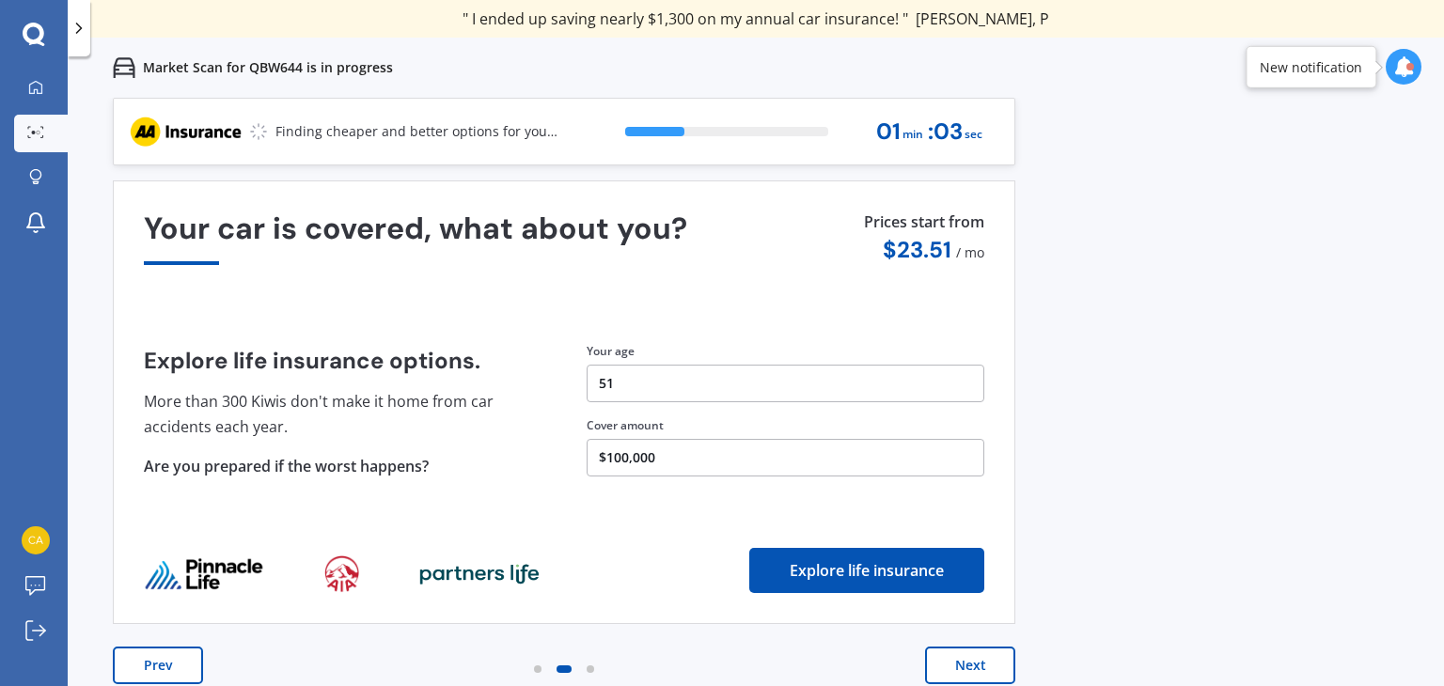
click at [964, 666] on button "Next" at bounding box center [970, 666] width 90 height 38
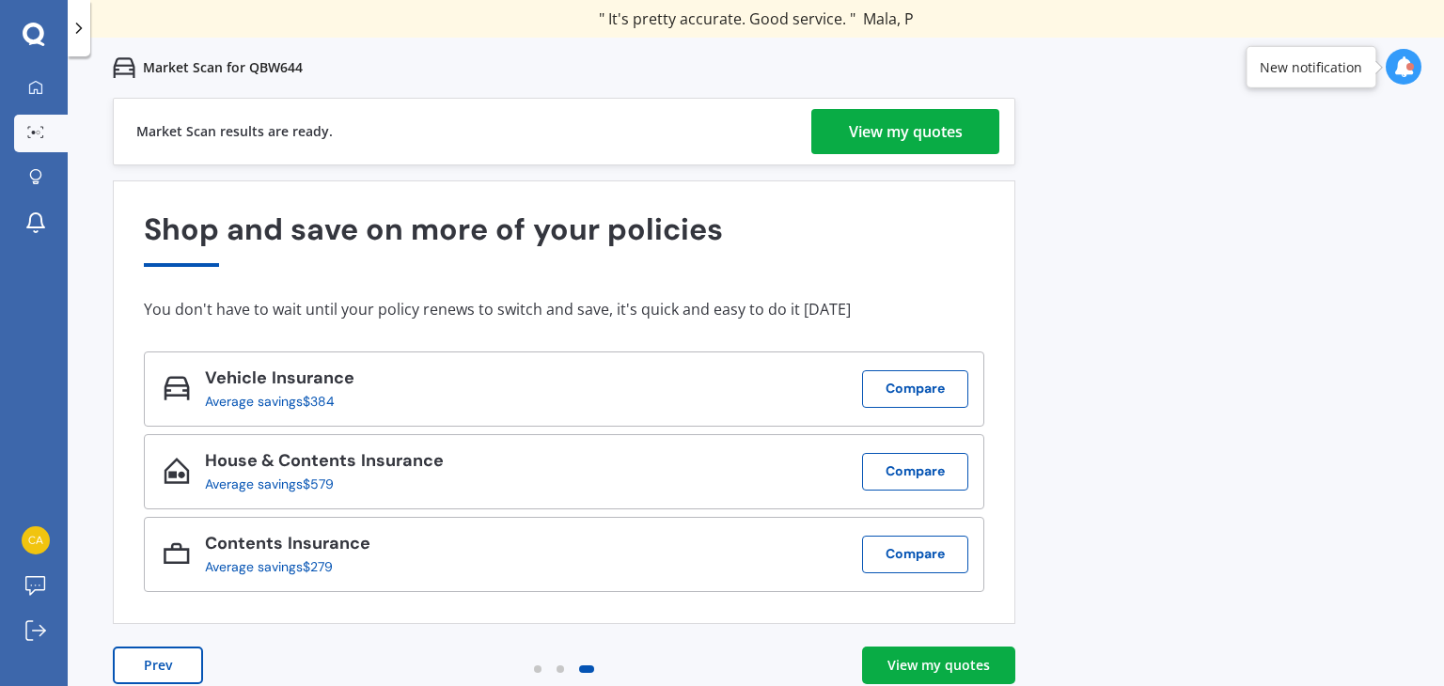
click at [893, 127] on div "View my quotes" at bounding box center [906, 131] width 114 height 45
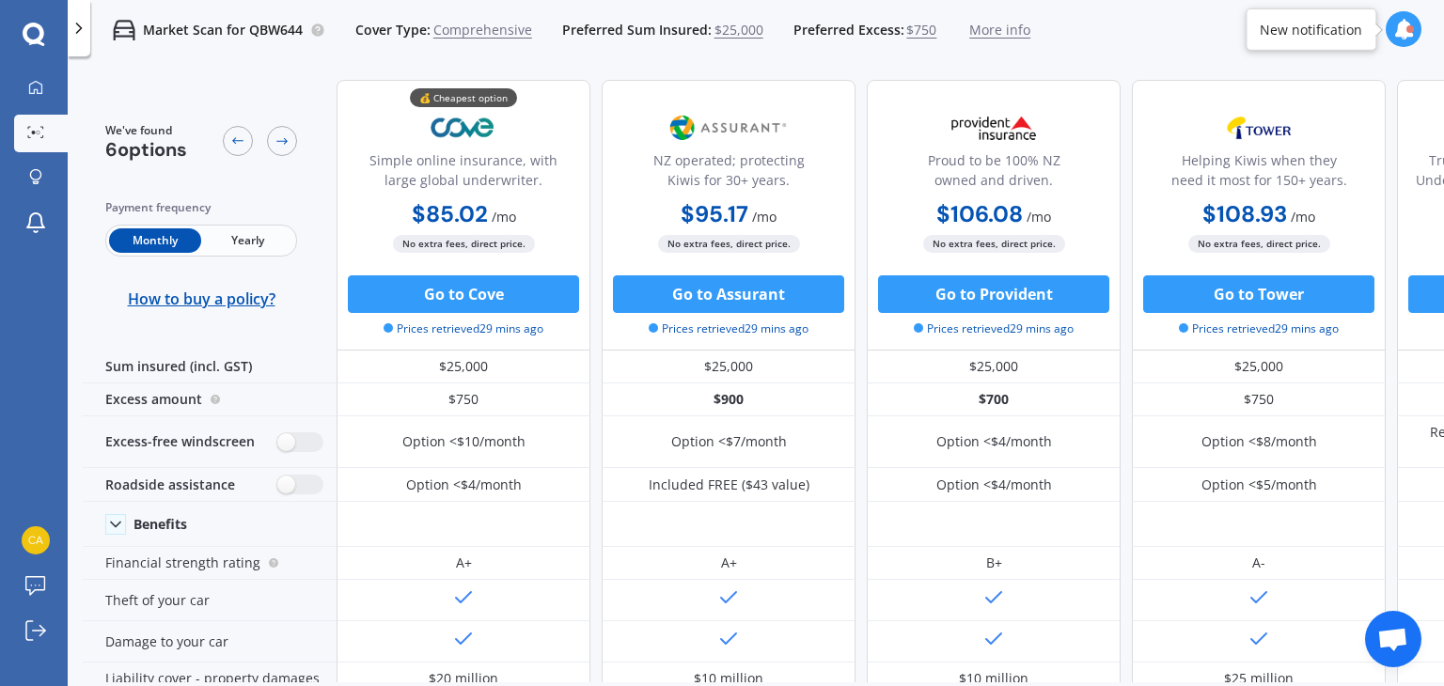
click at [737, 31] on span "$25,000" at bounding box center [738, 30] width 49 height 19
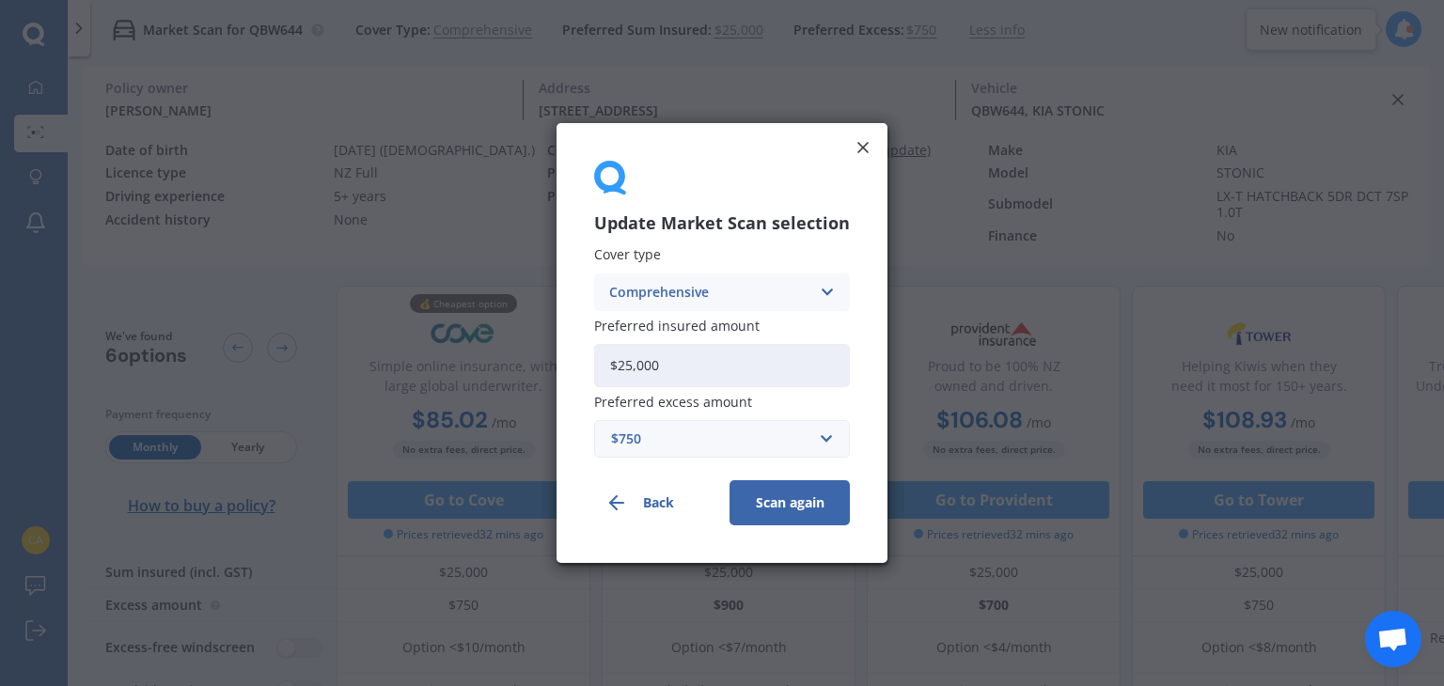
click at [628, 378] on input "$25,000" at bounding box center [722, 365] width 256 height 43
drag, startPoint x: 666, startPoint y: 373, endPoint x: 473, endPoint y: 381, distance: 192.8
click at [473, 381] on div "Update Market Scan selection Cover type Comprehensive Comprehensive Third Party…" at bounding box center [722, 343] width 1444 height 686
type input "$22,450"
click at [635, 439] on div "$750" at bounding box center [710, 439] width 199 height 21
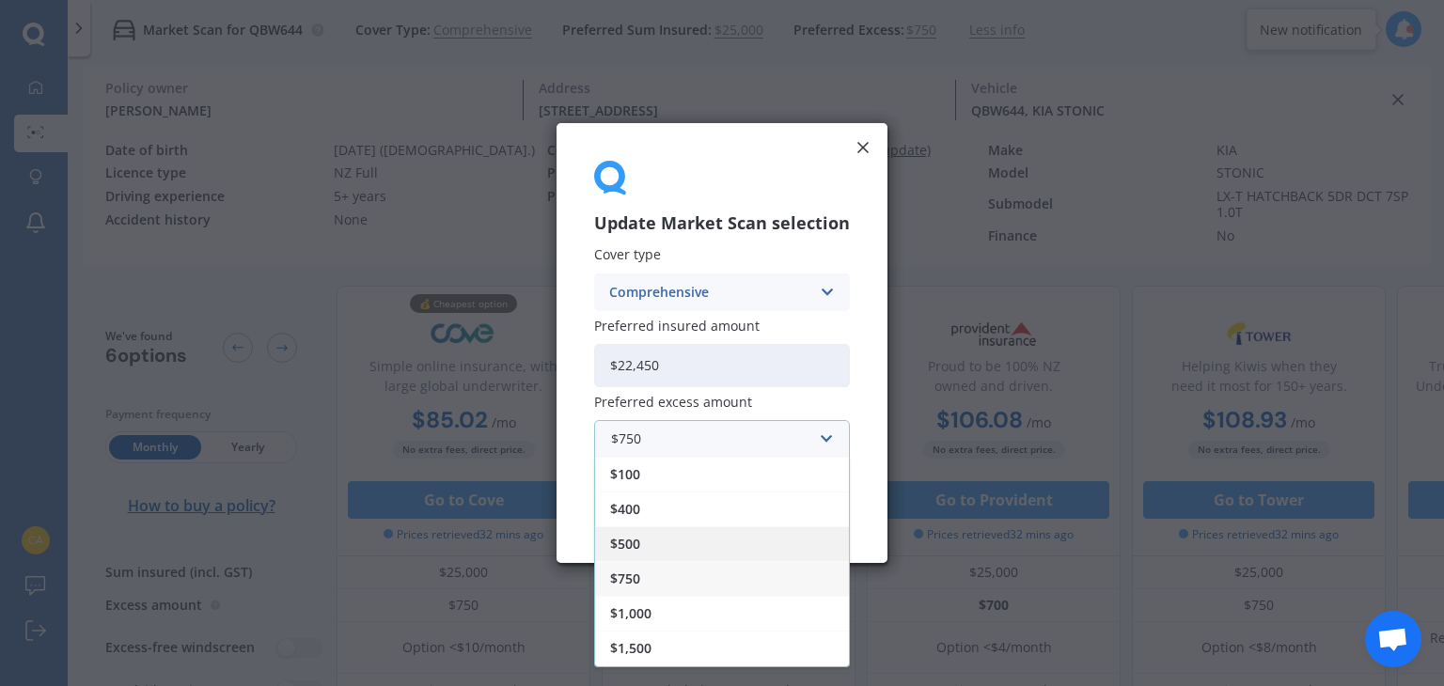
click at [633, 548] on span "$500" at bounding box center [625, 544] width 30 height 13
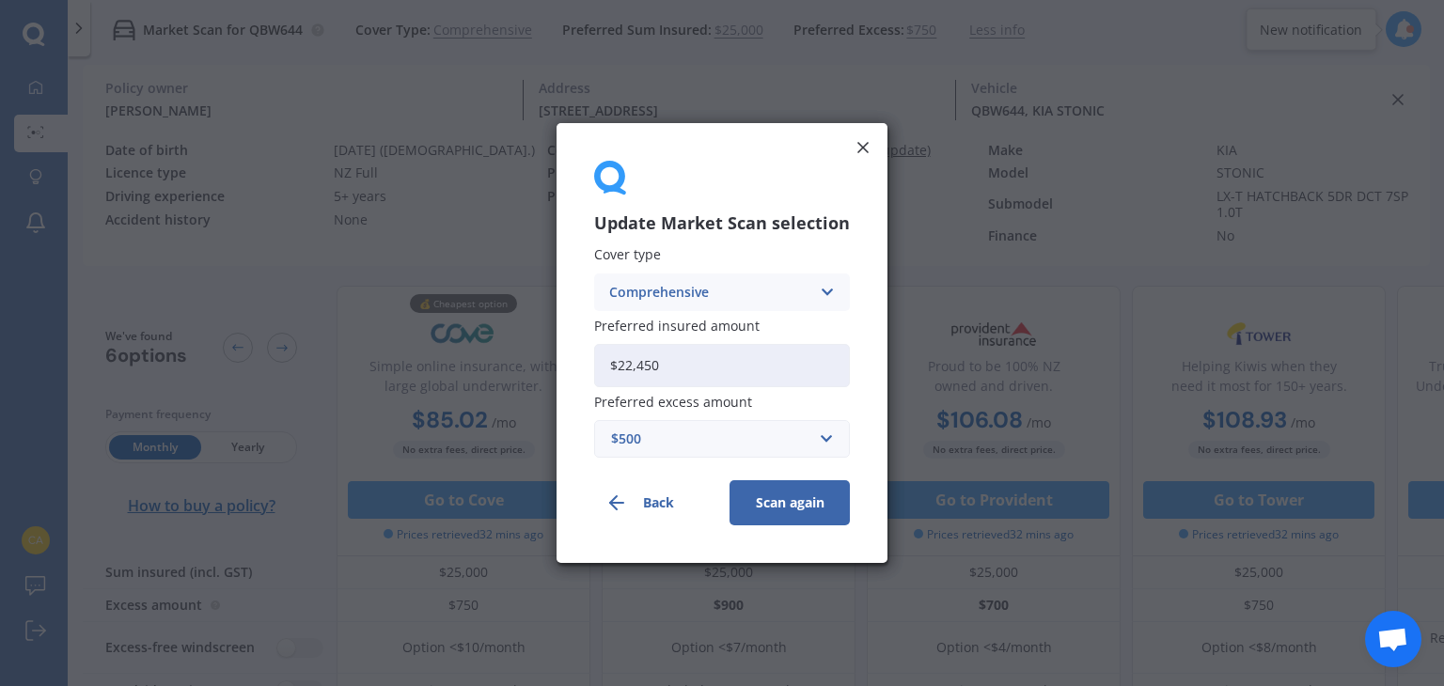
click at [779, 499] on button "Scan again" at bounding box center [789, 502] width 120 height 45
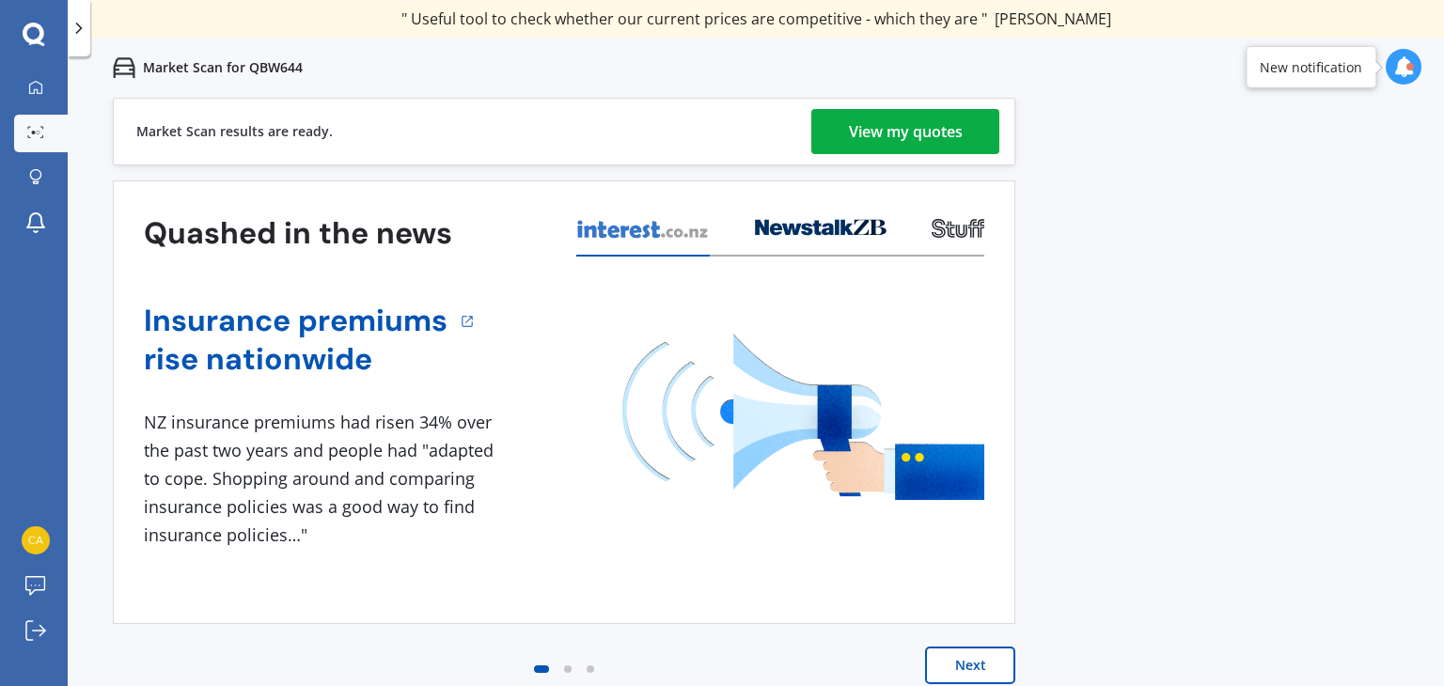
click at [919, 139] on div "View my quotes" at bounding box center [906, 131] width 114 height 45
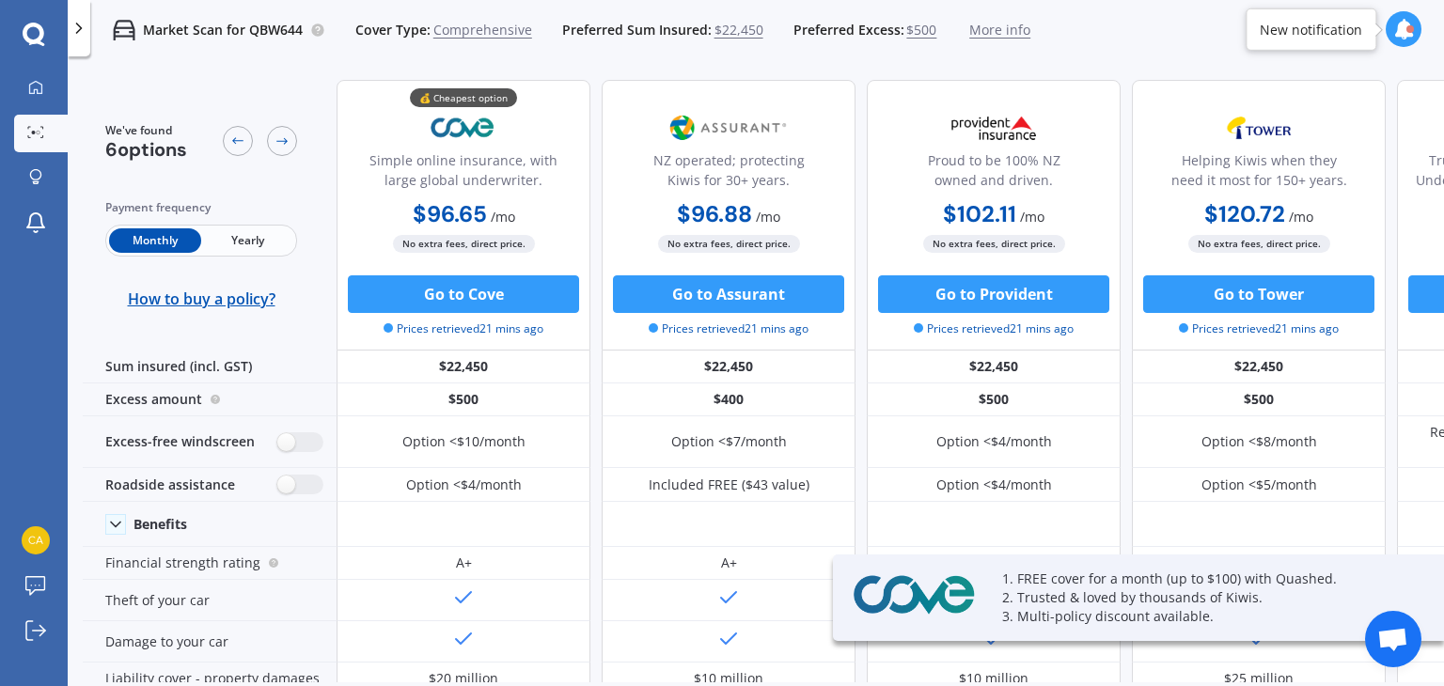
click at [240, 240] on span "Yearly" at bounding box center [247, 240] width 92 height 24
